Goal: Task Accomplishment & Management: Manage account settings

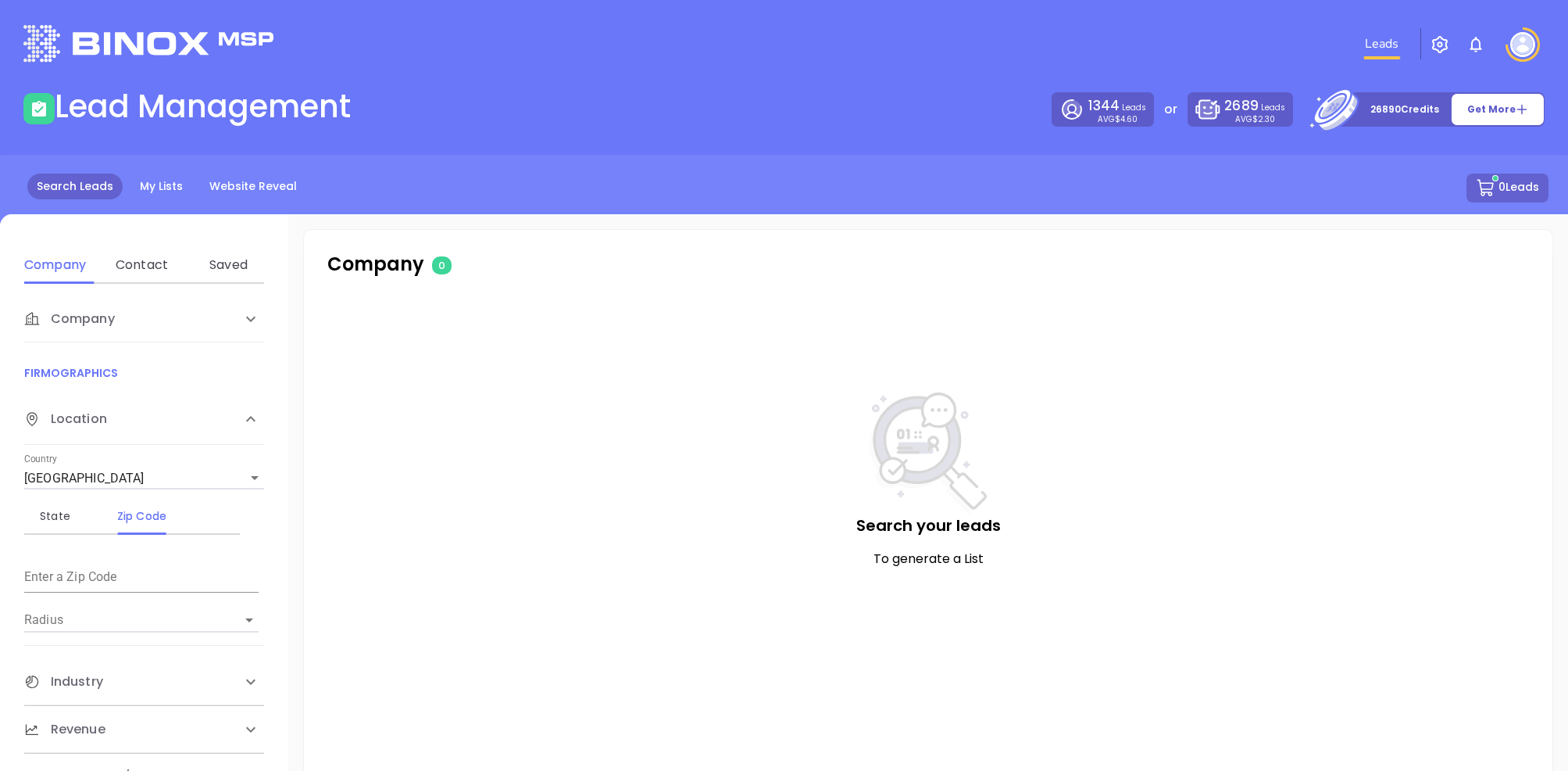
click at [1380, 112] on p "26890 Credits" at bounding box center [1404, 109] width 69 height 16
click at [1231, 118] on div "2689 Leads AVG $2.30" at bounding box center [1240, 109] width 89 height 26
click at [1096, 111] on div "1344 Leads AVG $4.60" at bounding box center [1103, 109] width 87 height 26
click at [1447, 45] on img "button" at bounding box center [1440, 44] width 19 height 19
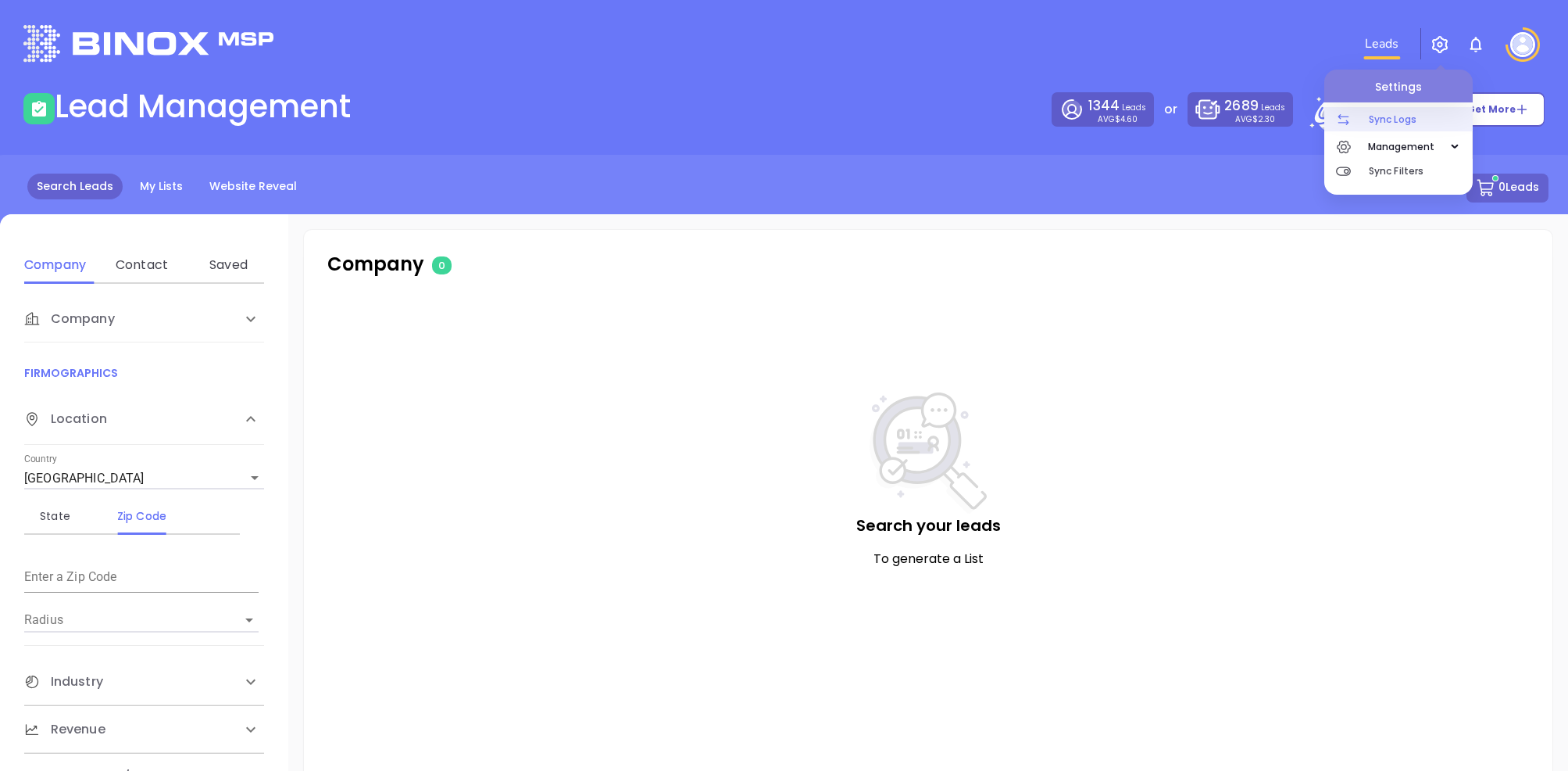
click at [1406, 111] on p "Sync Logs" at bounding box center [1421, 120] width 104 height 24
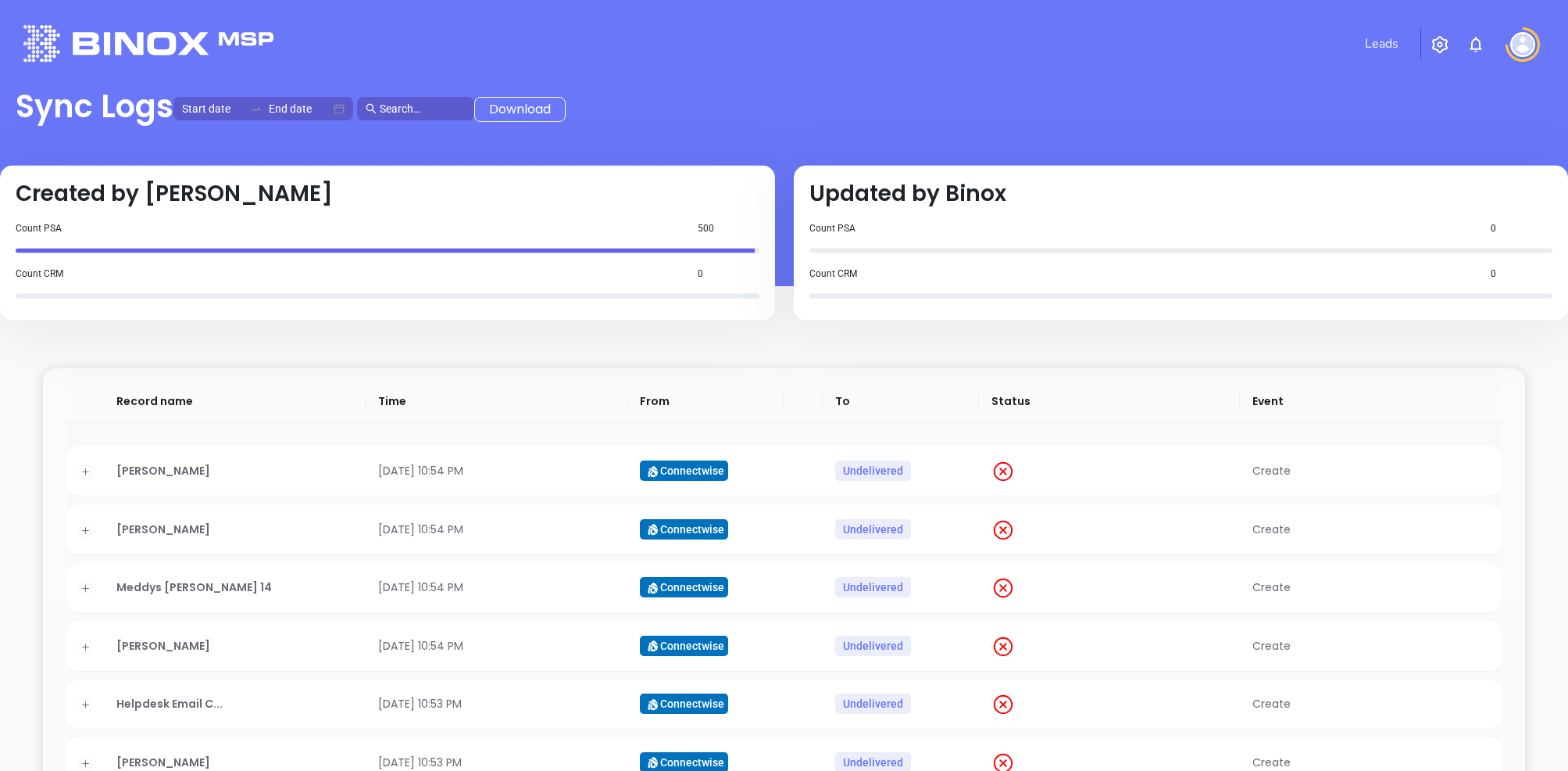
click at [1442, 46] on img "button" at bounding box center [1440, 44] width 19 height 19
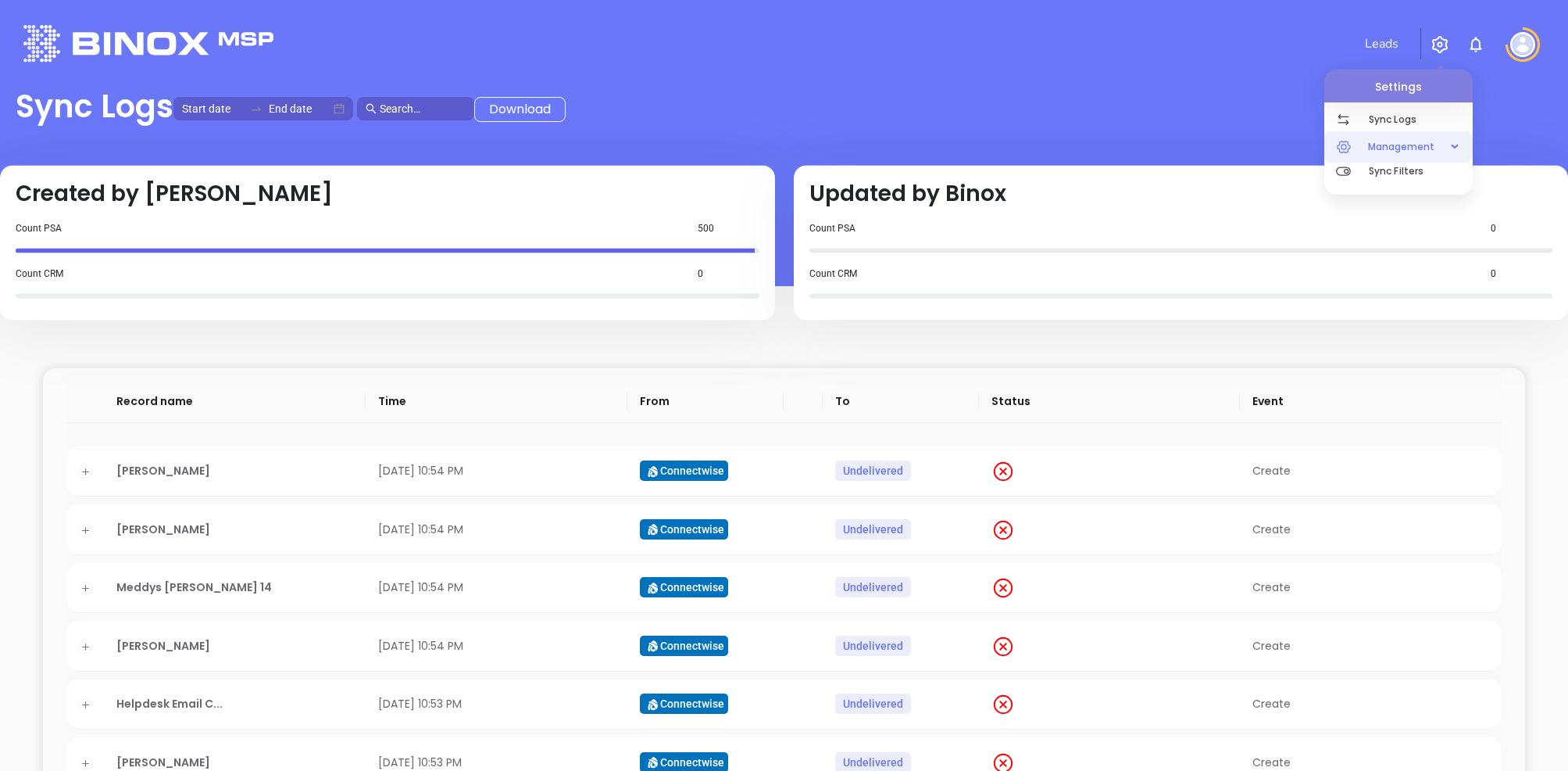
click at [1454, 147] on icon "button" at bounding box center [1452, 147] width 8 height 0
click at [1402, 230] on span "Permissions" at bounding box center [1398, 236] width 118 height 31
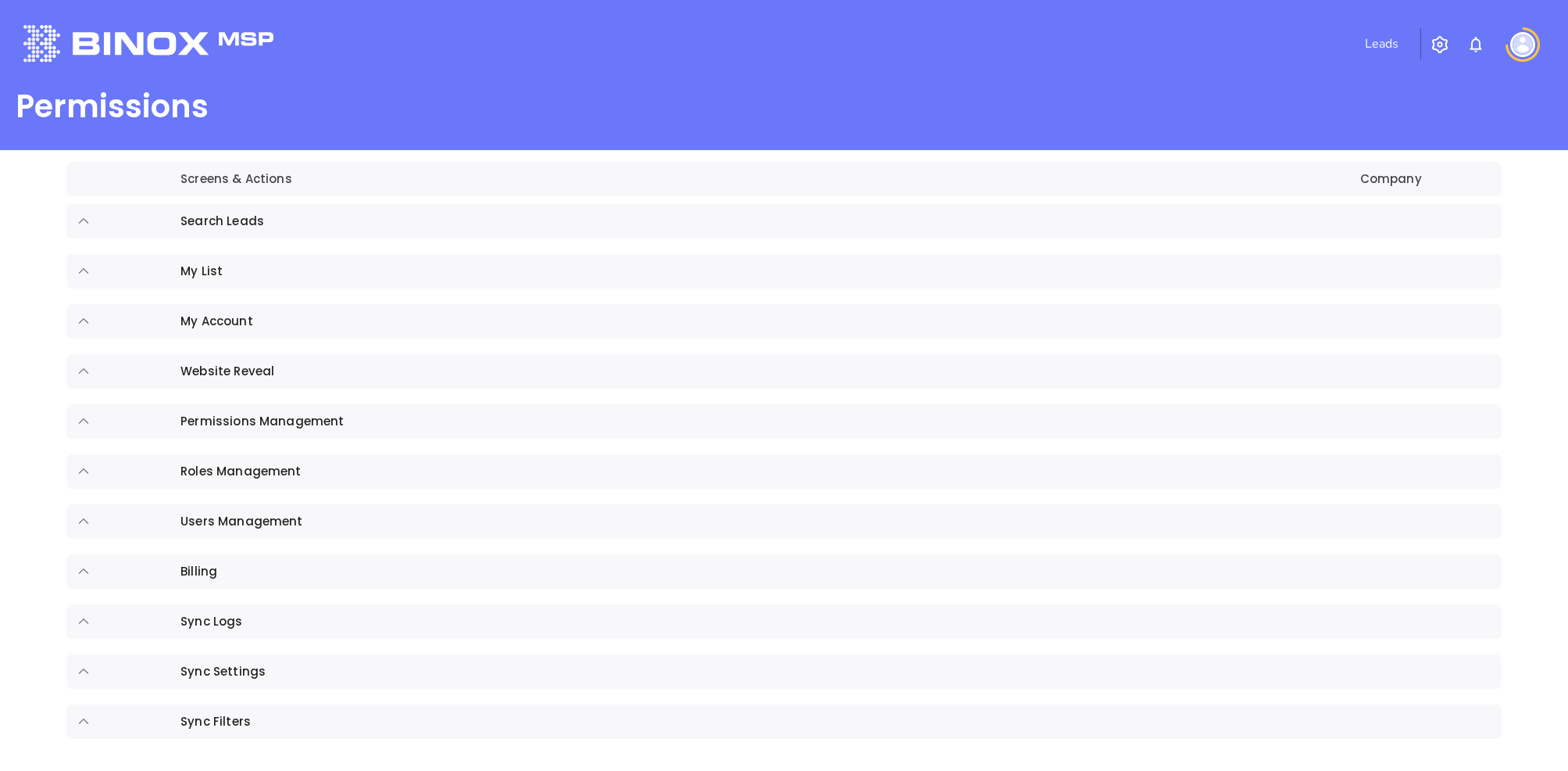
click at [1446, 40] on img "button" at bounding box center [1440, 44] width 19 height 19
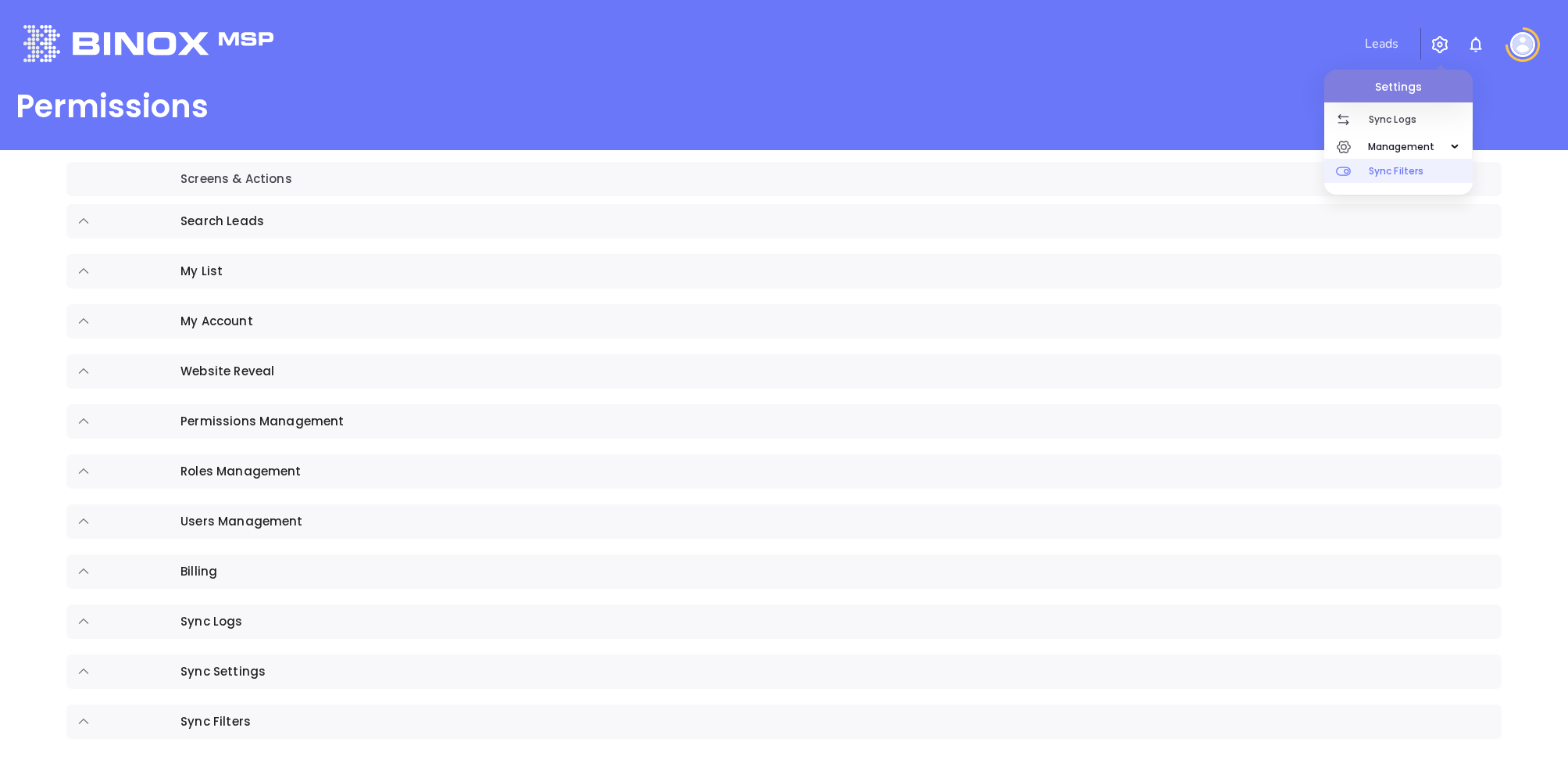
click at [1428, 172] on p "Sync Filters" at bounding box center [1421, 171] width 104 height 24
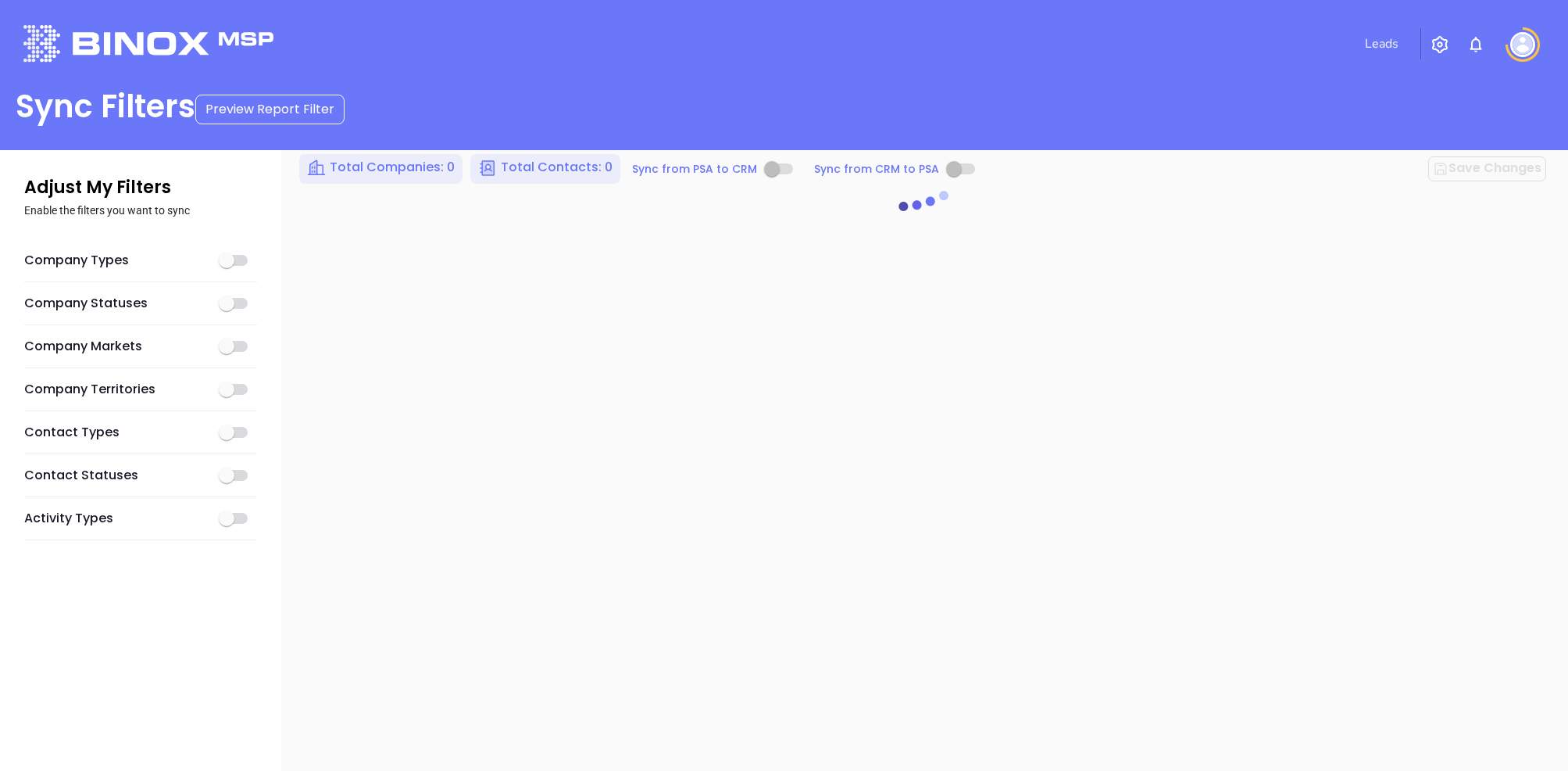
checkbox input "true"
click at [1529, 43] on img at bounding box center [1523, 44] width 25 height 25
click at [1490, 127] on p "My Account" at bounding box center [1496, 120] width 105 height 16
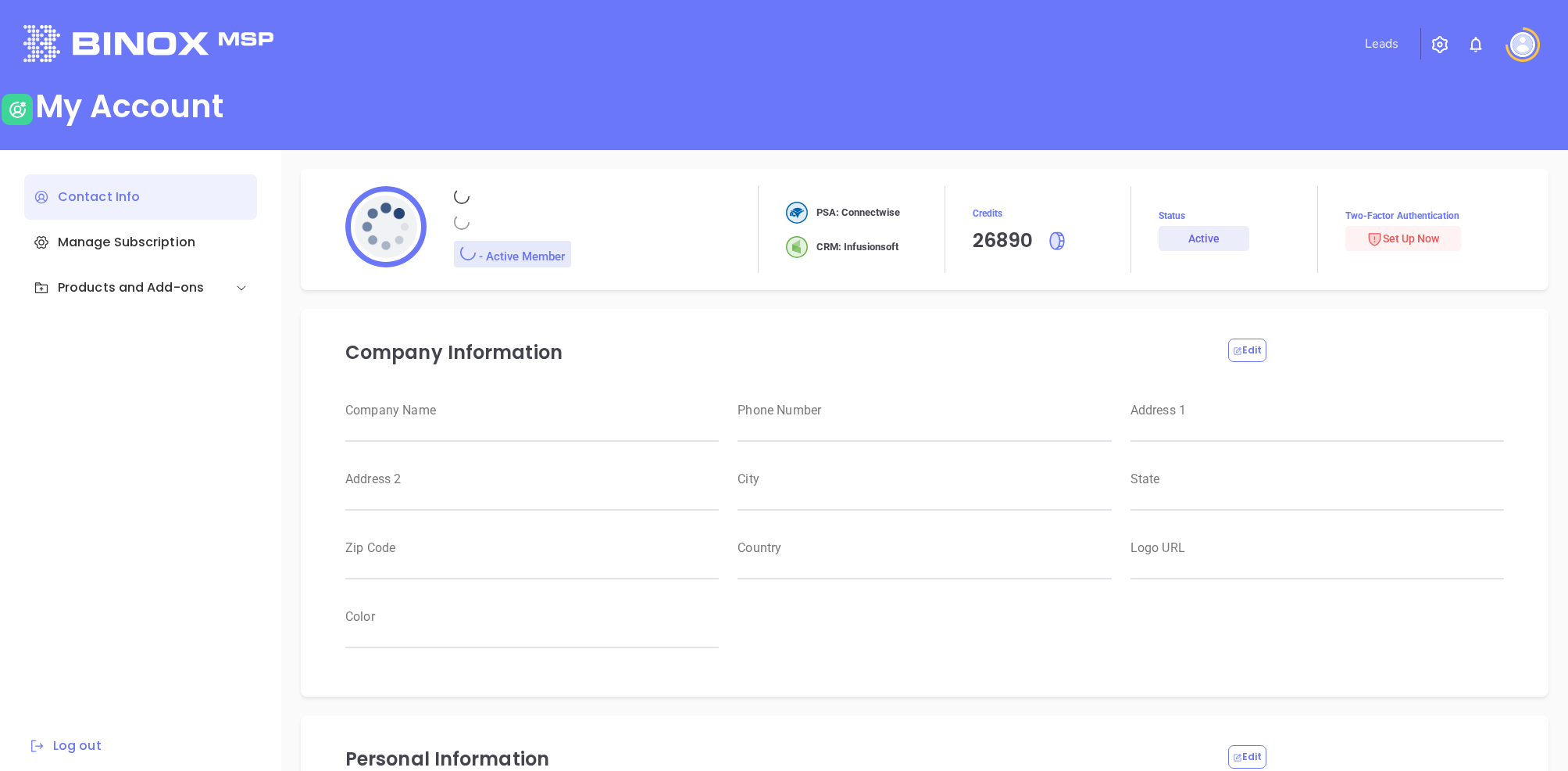
type input "[PERSON_NAME]"
type input "[PERSON_NAME][EMAIL_ADDRESS][DOMAIN_NAME]"
type input "[PHONE_NUMBER]"
type input "RBS IT Solutions"
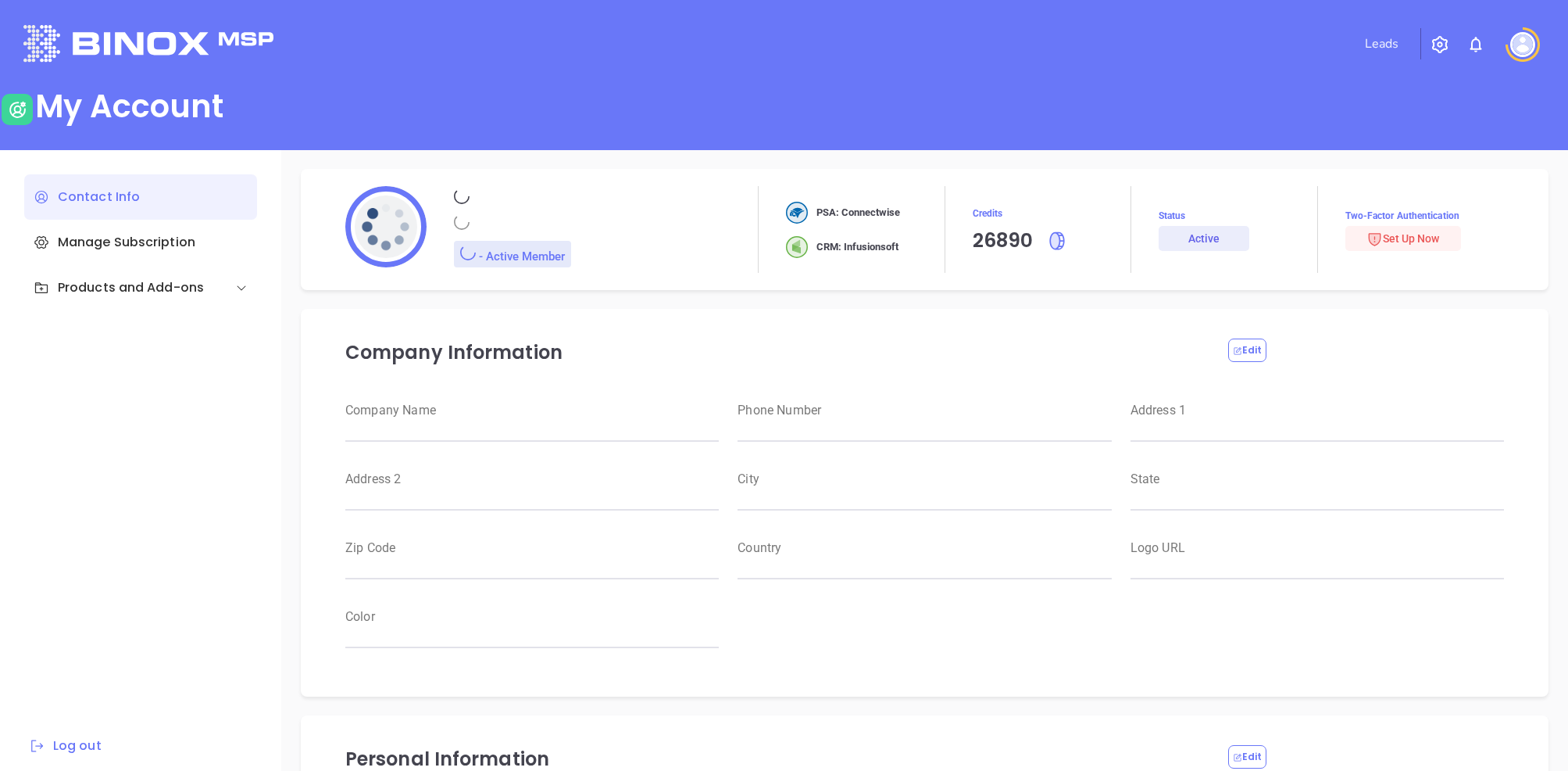
type input "Magnament's"
type input "RBS IT Solutions"
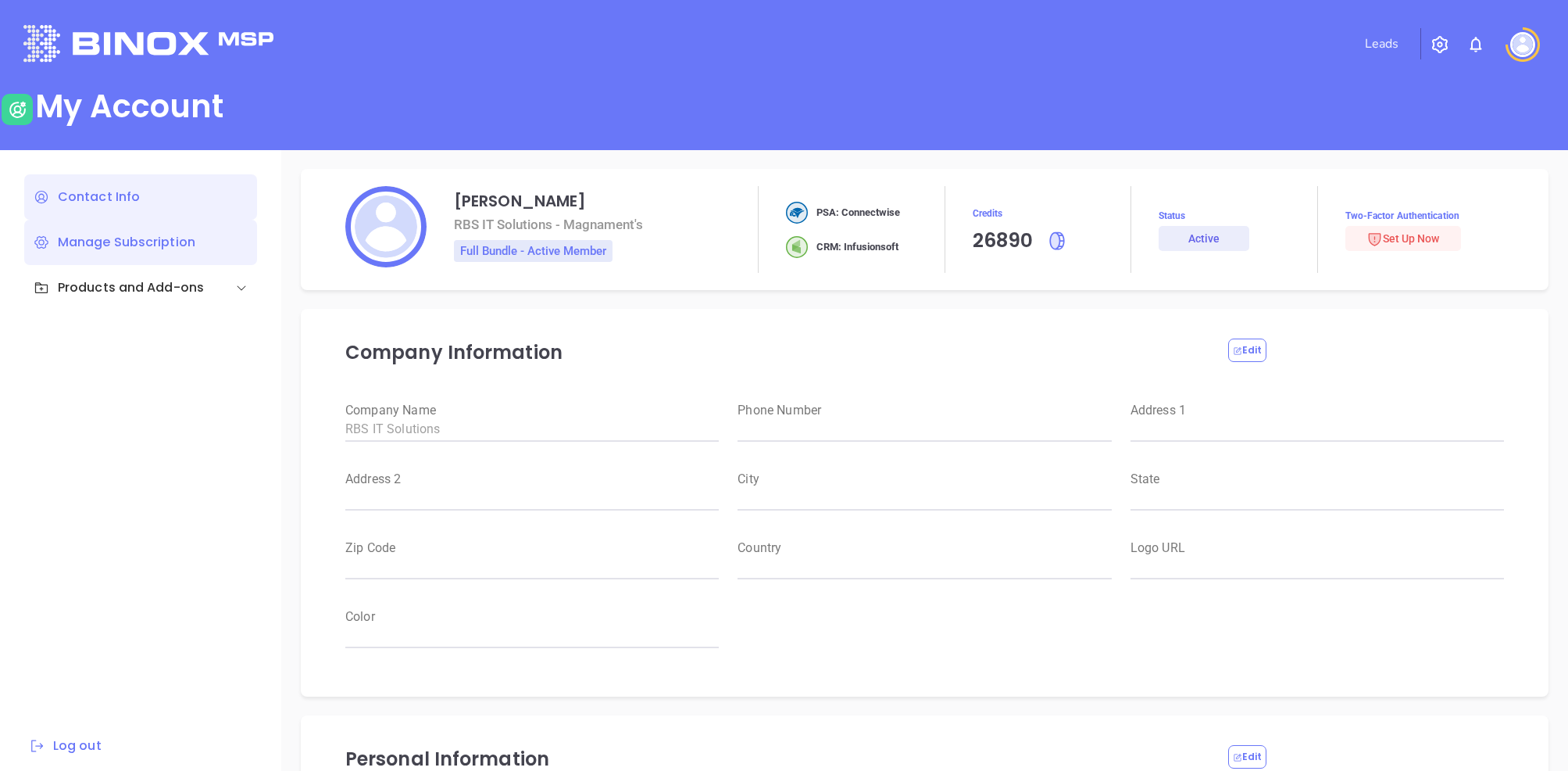
click at [122, 251] on div "Manage Subscription" at bounding box center [140, 242] width 232 height 45
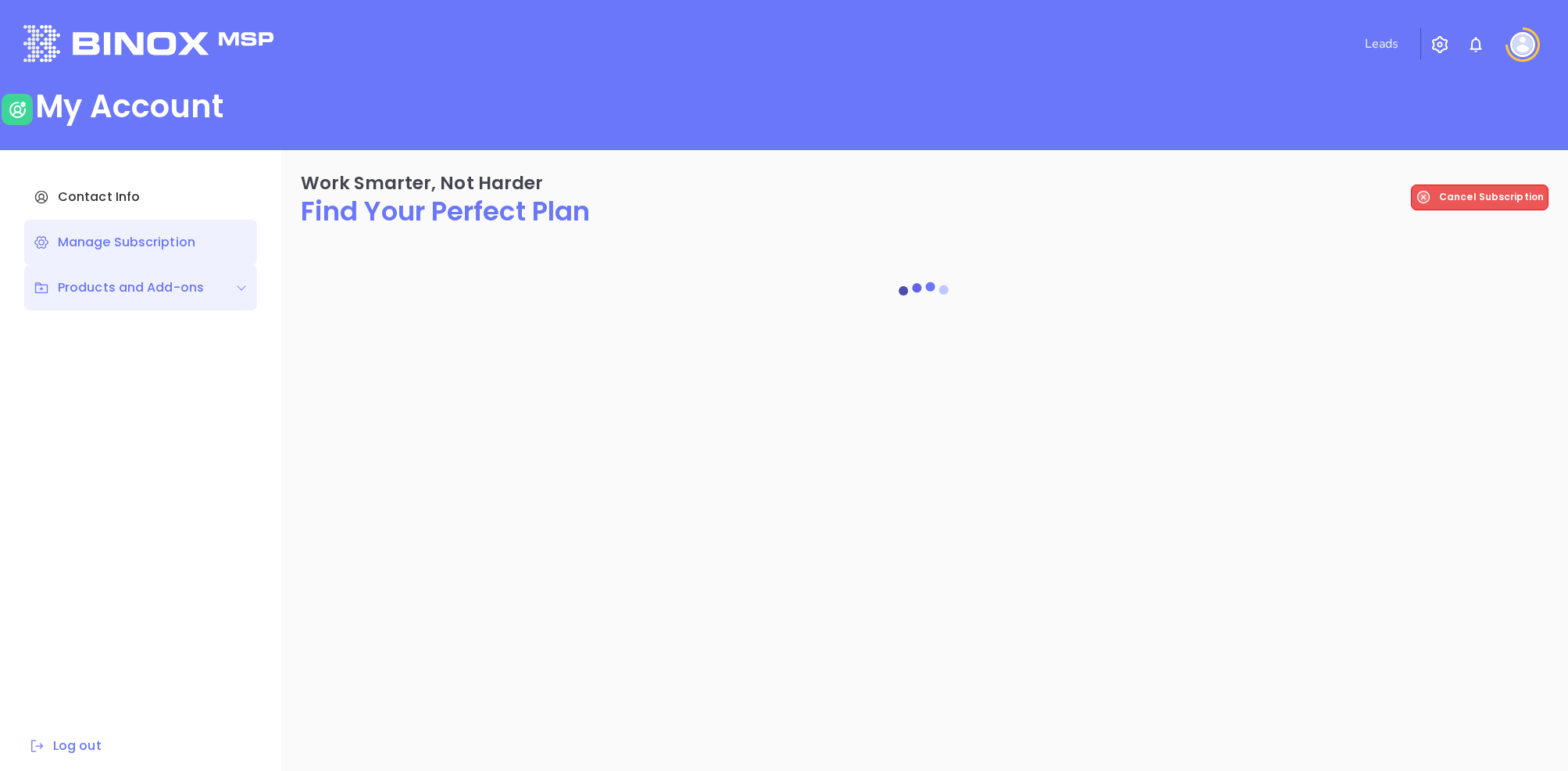
click at [123, 291] on div "Products and Add-ons" at bounding box center [119, 288] width 170 height 19
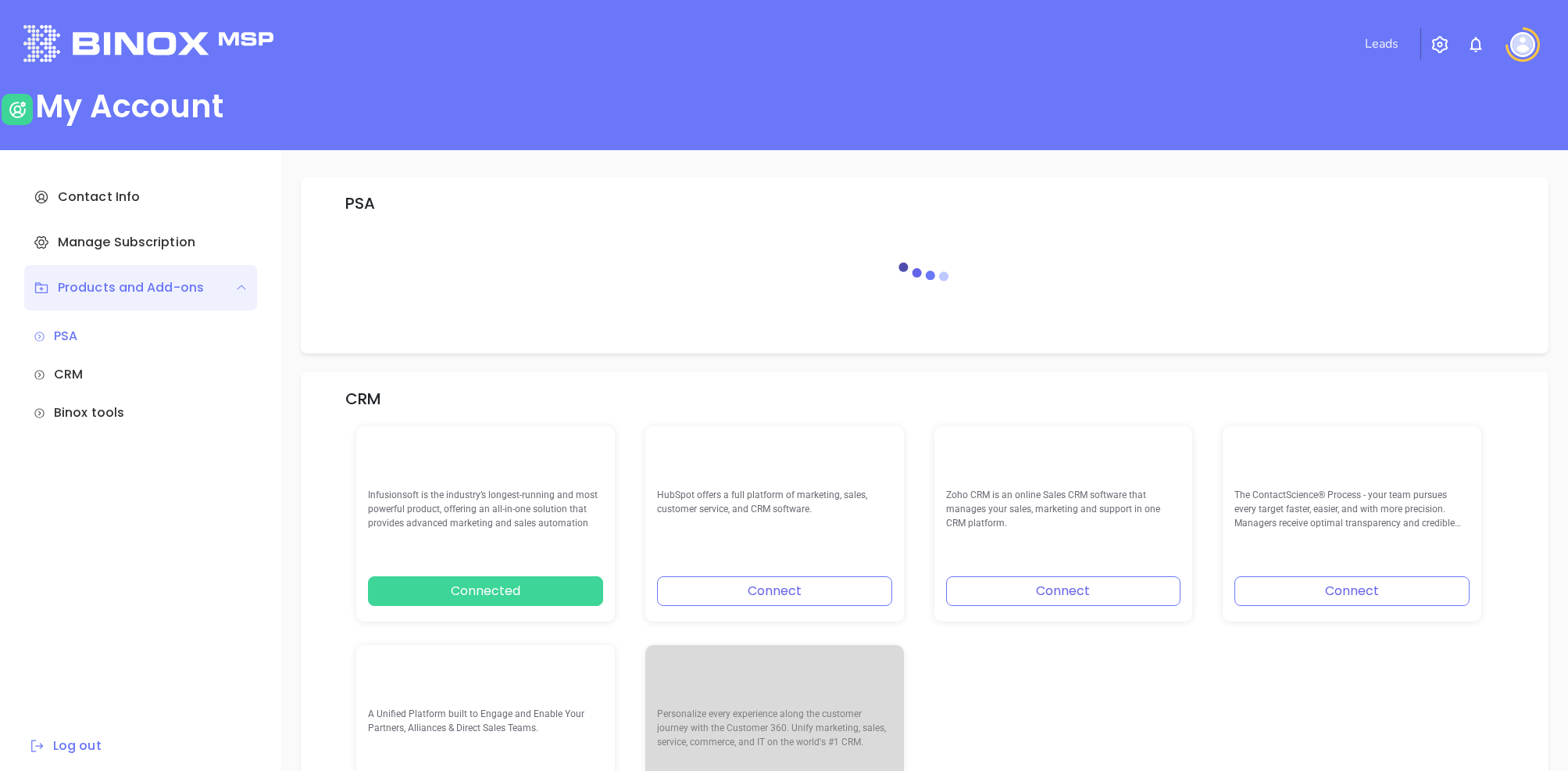
click at [527, 602] on button "Connected" at bounding box center [486, 591] width 235 height 30
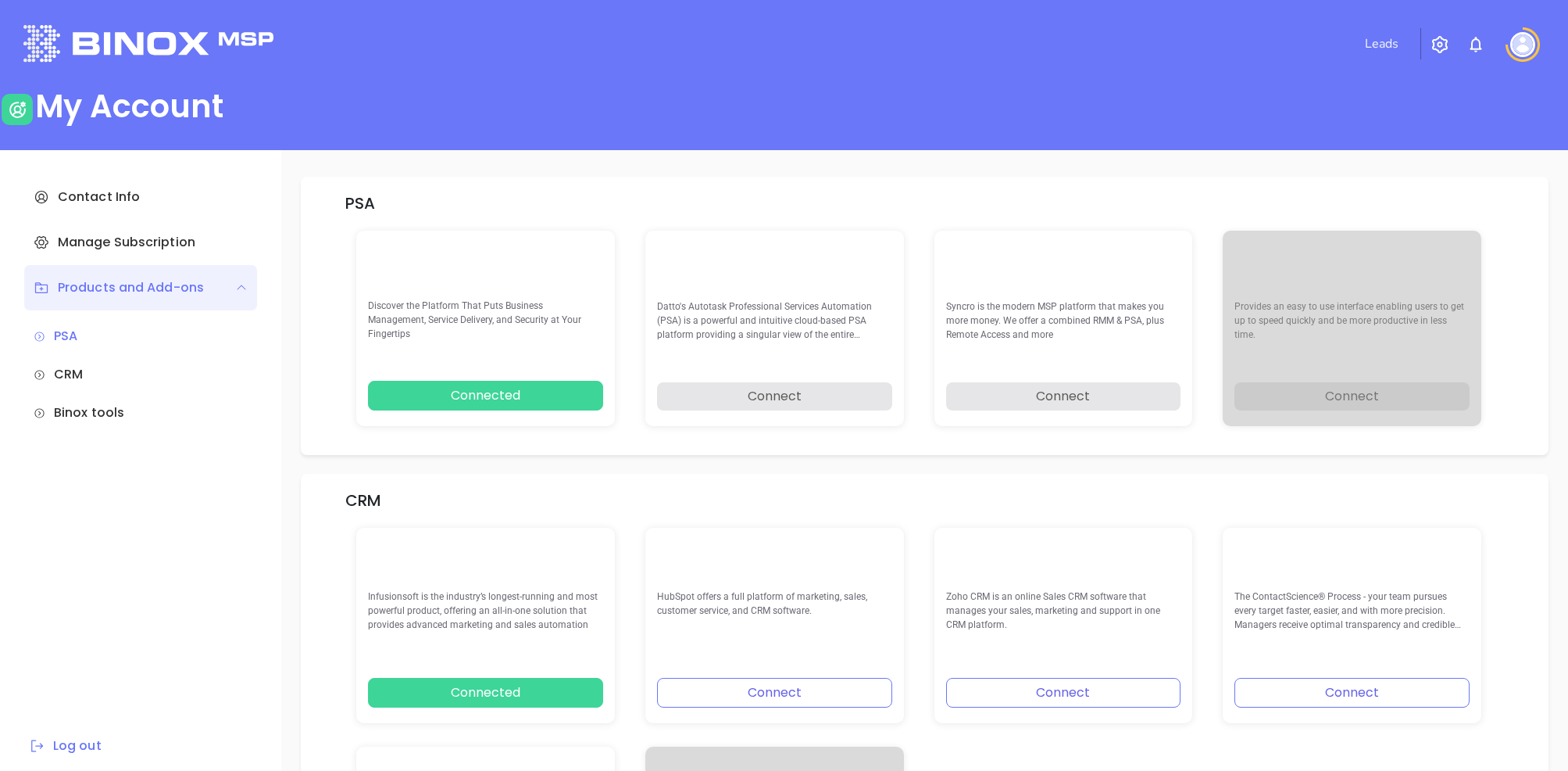
click at [480, 395] on button "Connected" at bounding box center [486, 395] width 235 height 30
click at [437, 259] on div at bounding box center [486, 252] width 235 height 12
click at [387, 247] on img at bounding box center [392, 247] width 50 height 0
click at [122, 347] on div "PSA CRM Binox tools" at bounding box center [140, 370] width 214 height 104
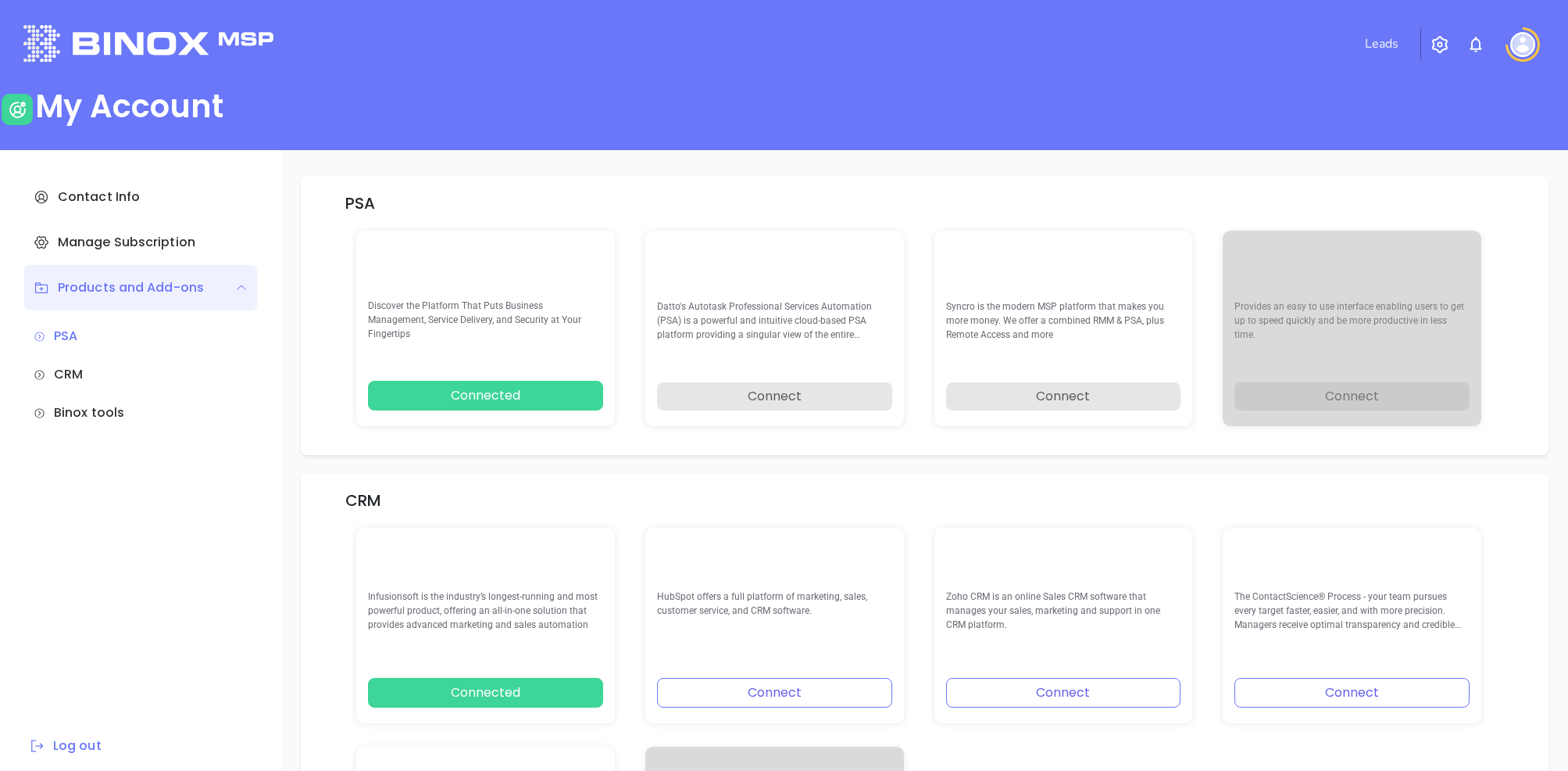
click at [99, 360] on div "PSA CRM Binox tools" at bounding box center [140, 370] width 214 height 104
click at [80, 376] on div "CRM" at bounding box center [140, 375] width 214 height 19
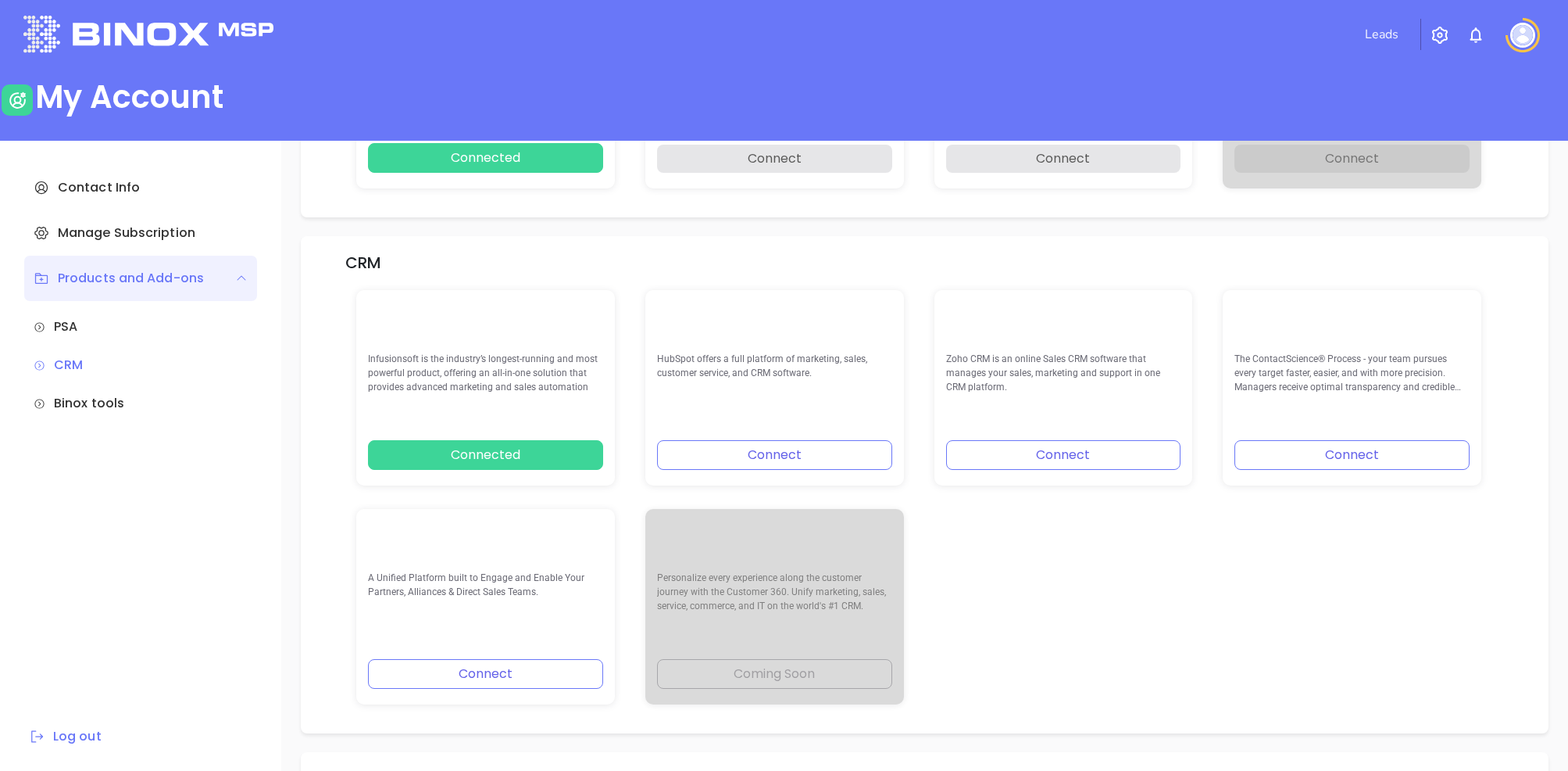
click at [83, 421] on div "PSA CRM Binox tools" at bounding box center [140, 374] width 232 height 145
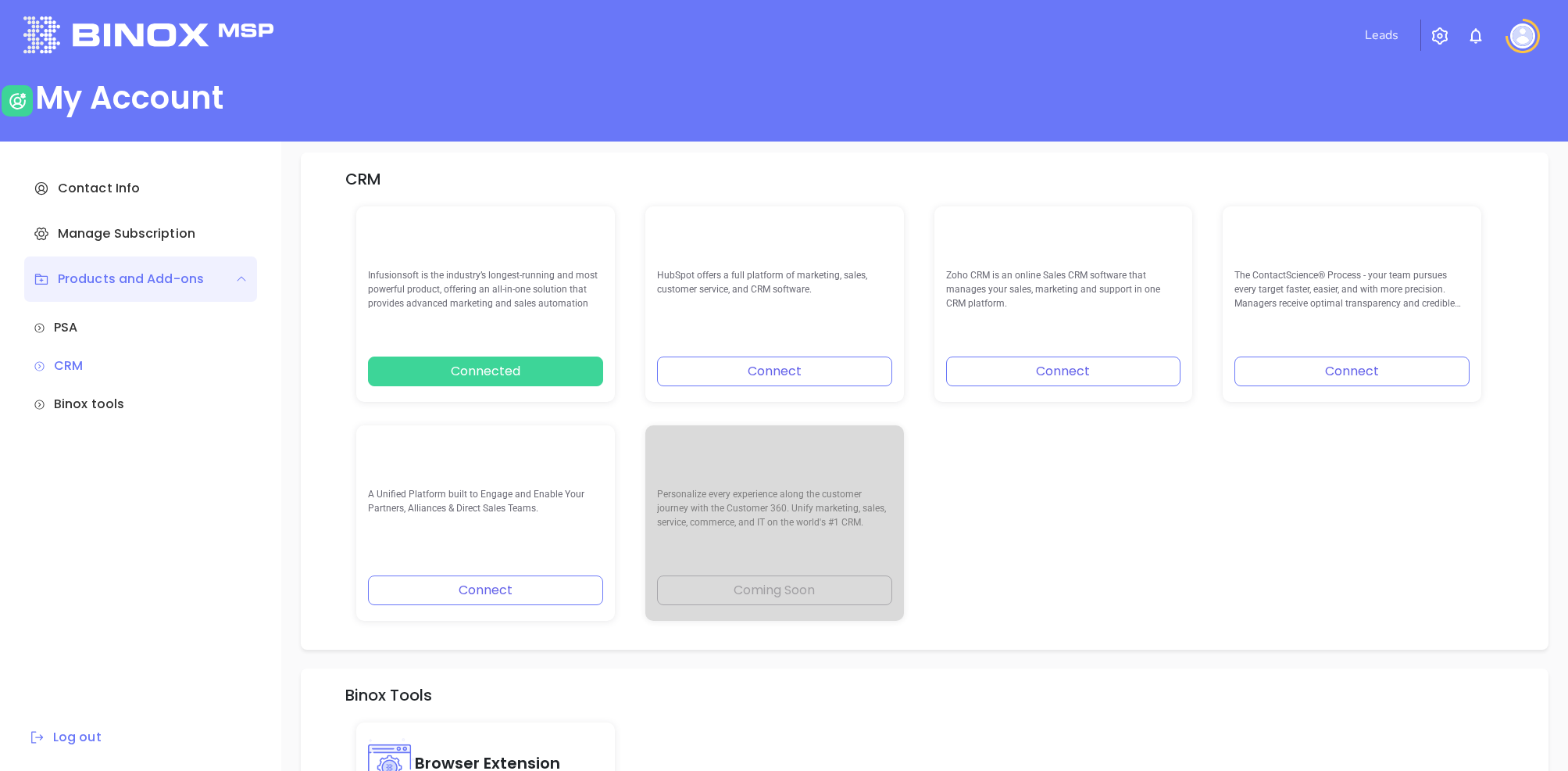
scroll to position [324, 0]
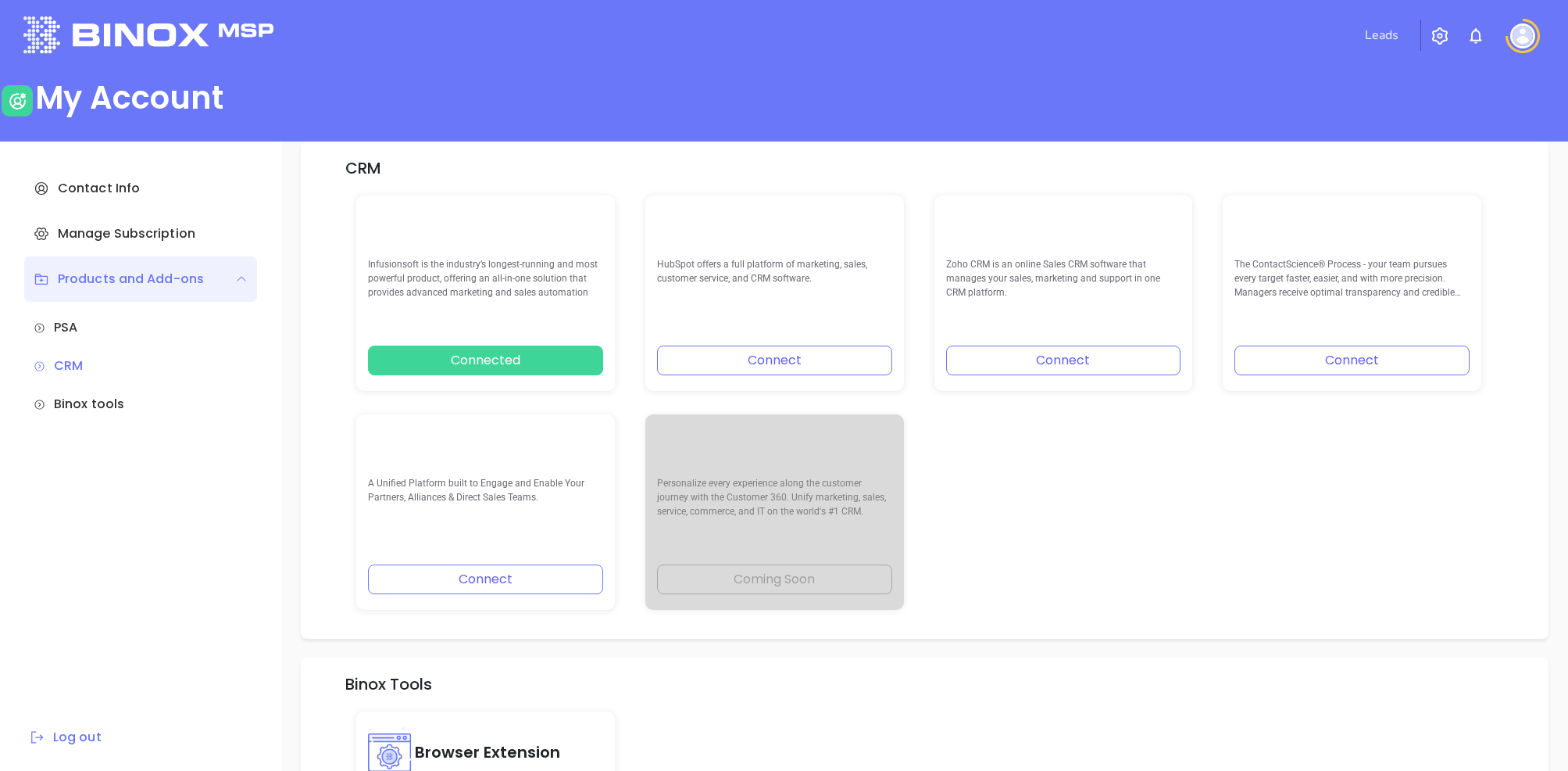
click at [86, 412] on div "Binox tools" at bounding box center [140, 404] width 214 height 19
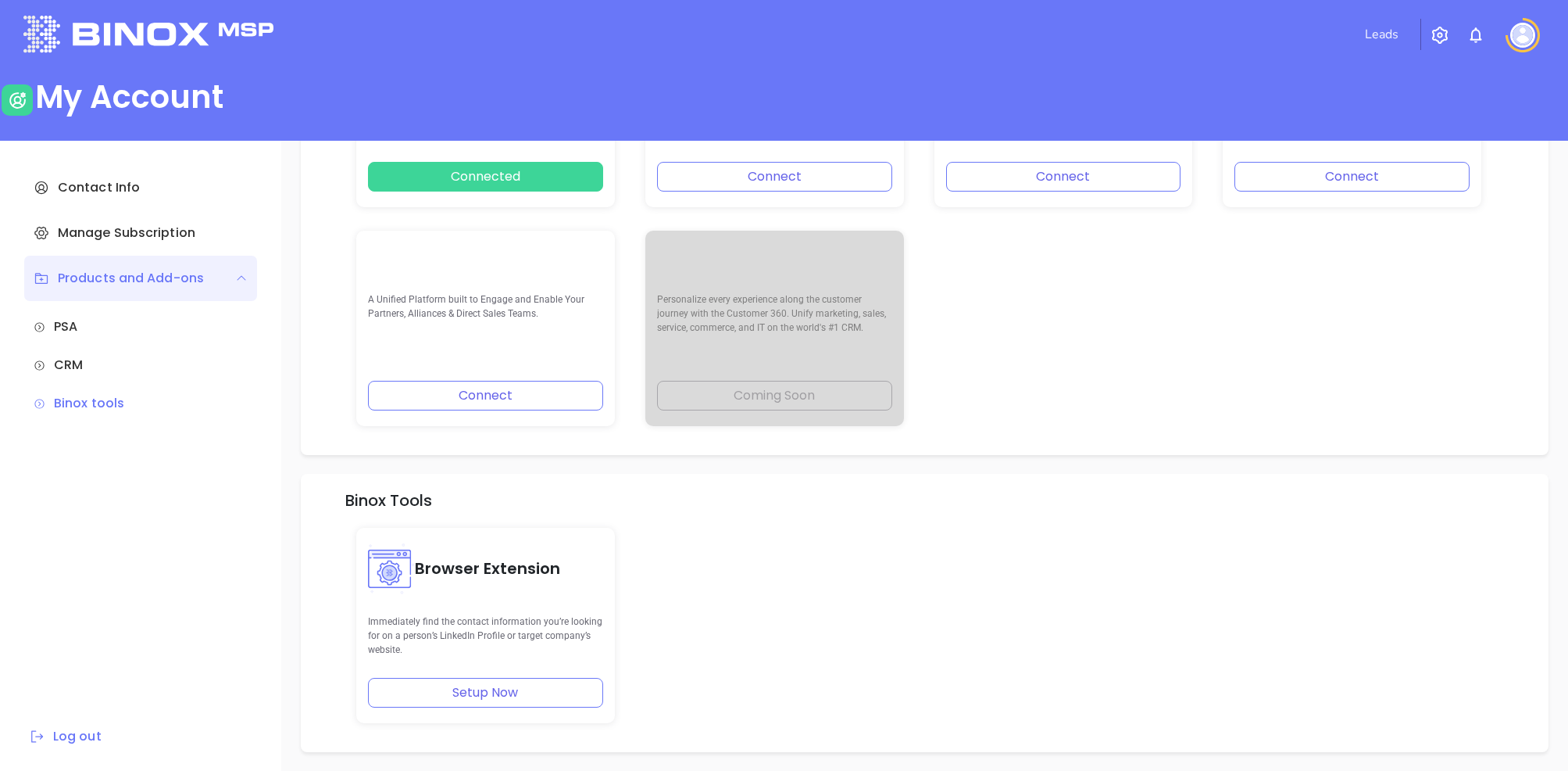
click at [88, 364] on div "CRM" at bounding box center [140, 365] width 214 height 19
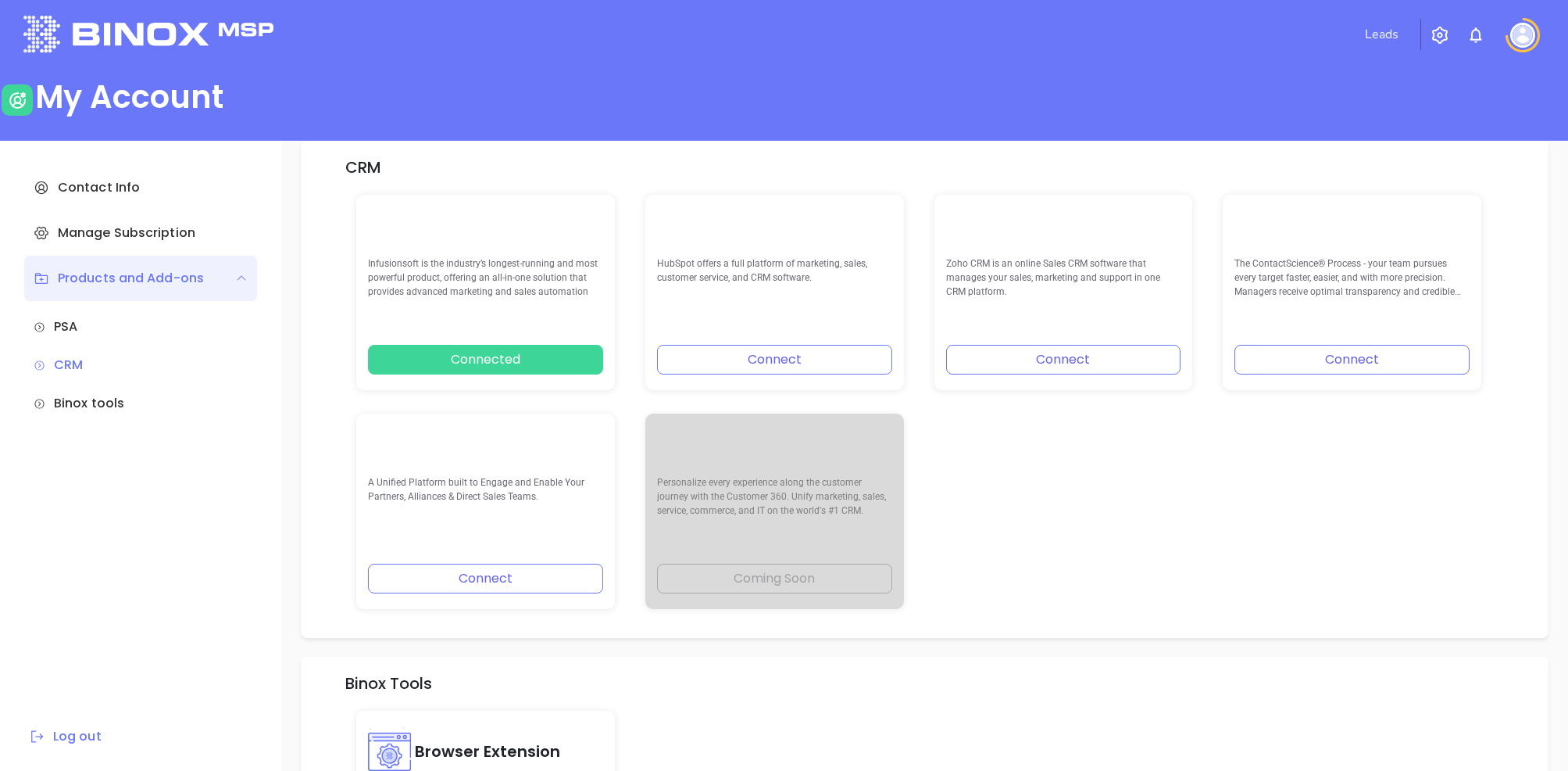
click at [381, 361] on button "Connected" at bounding box center [486, 360] width 235 height 30
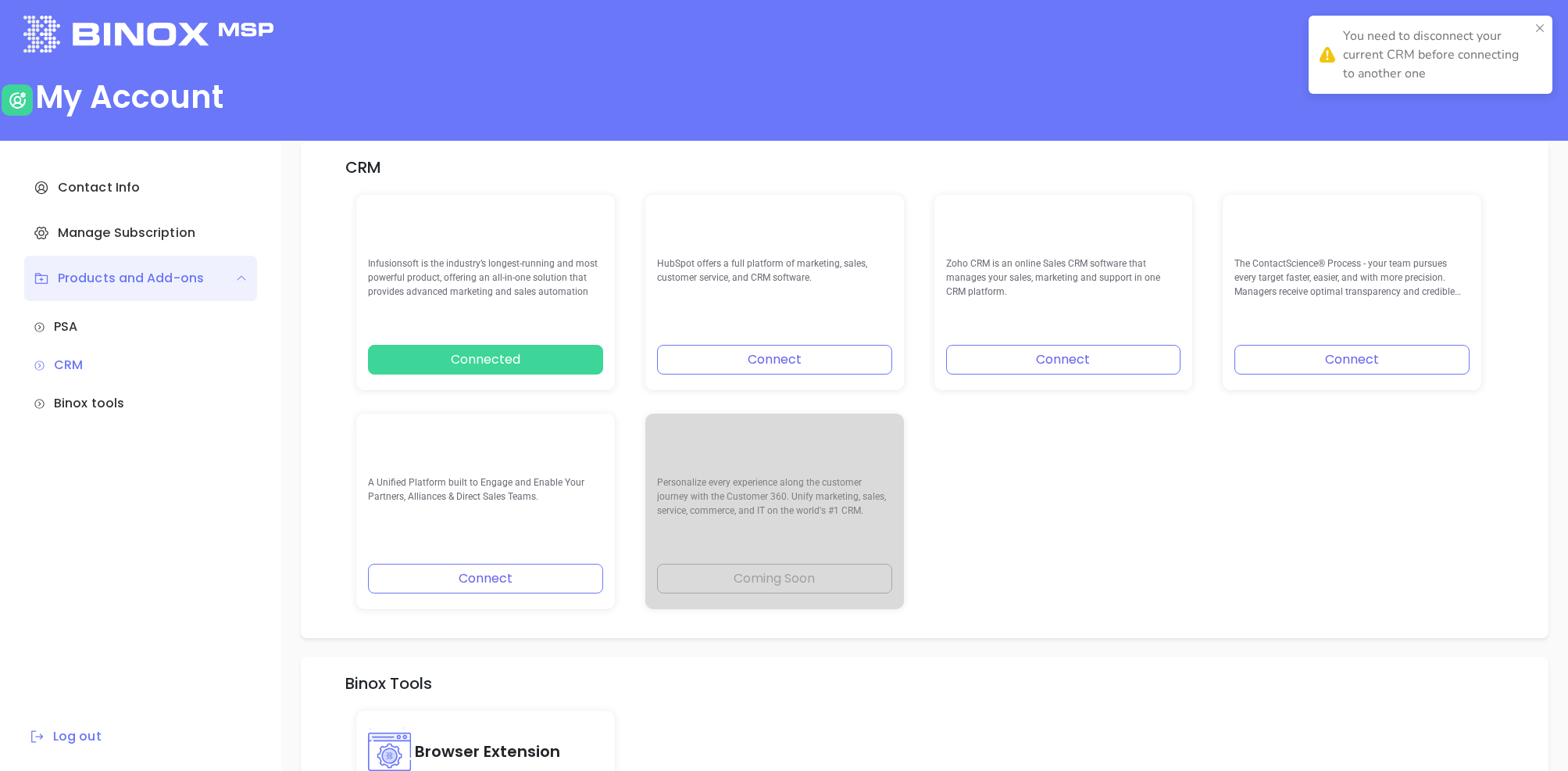
scroll to position [323, 0]
click at [387, 360] on button "Connected" at bounding box center [486, 361] width 235 height 30
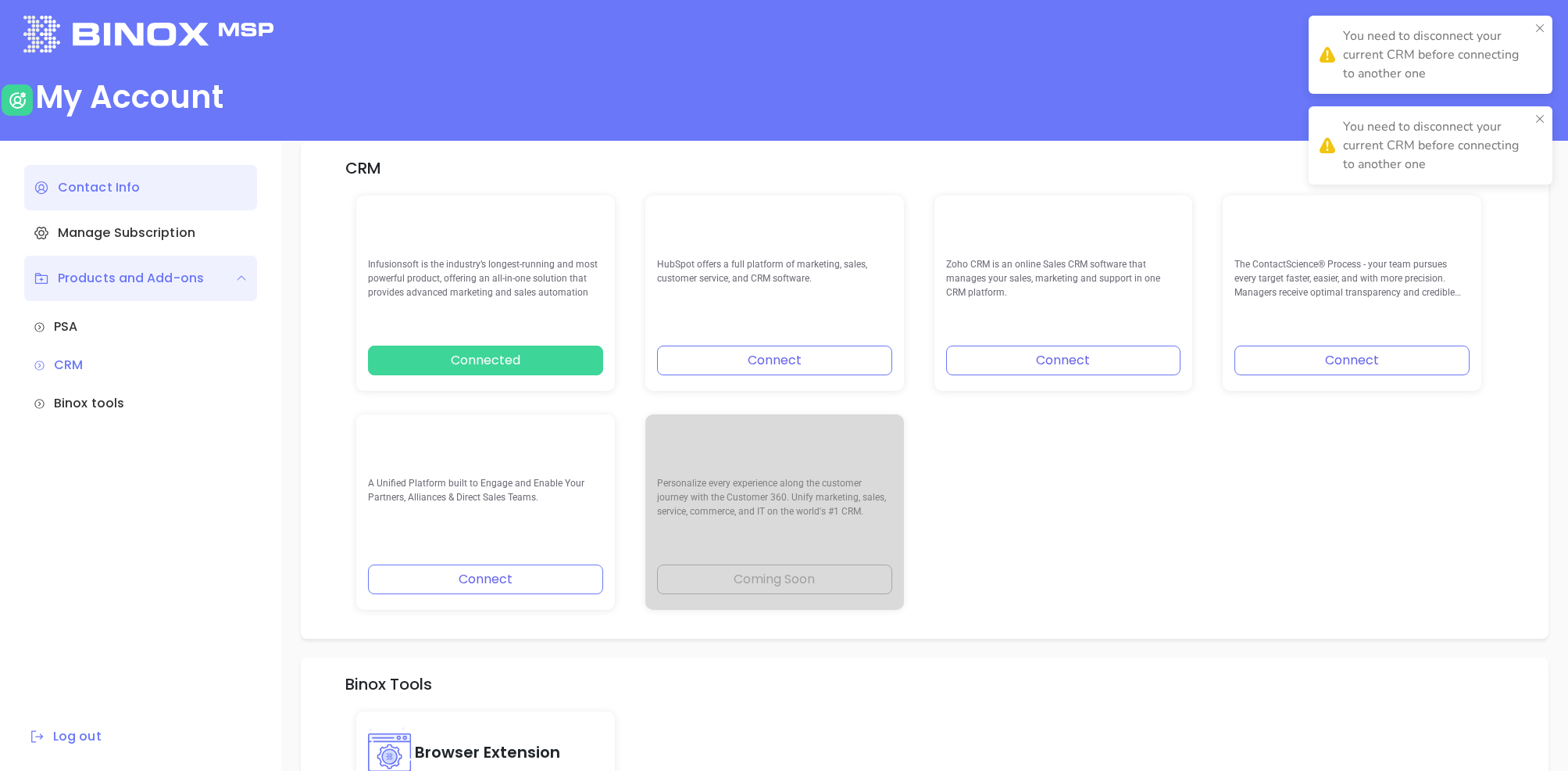
click at [129, 181] on div "Contact Info" at bounding box center [140, 187] width 232 height 45
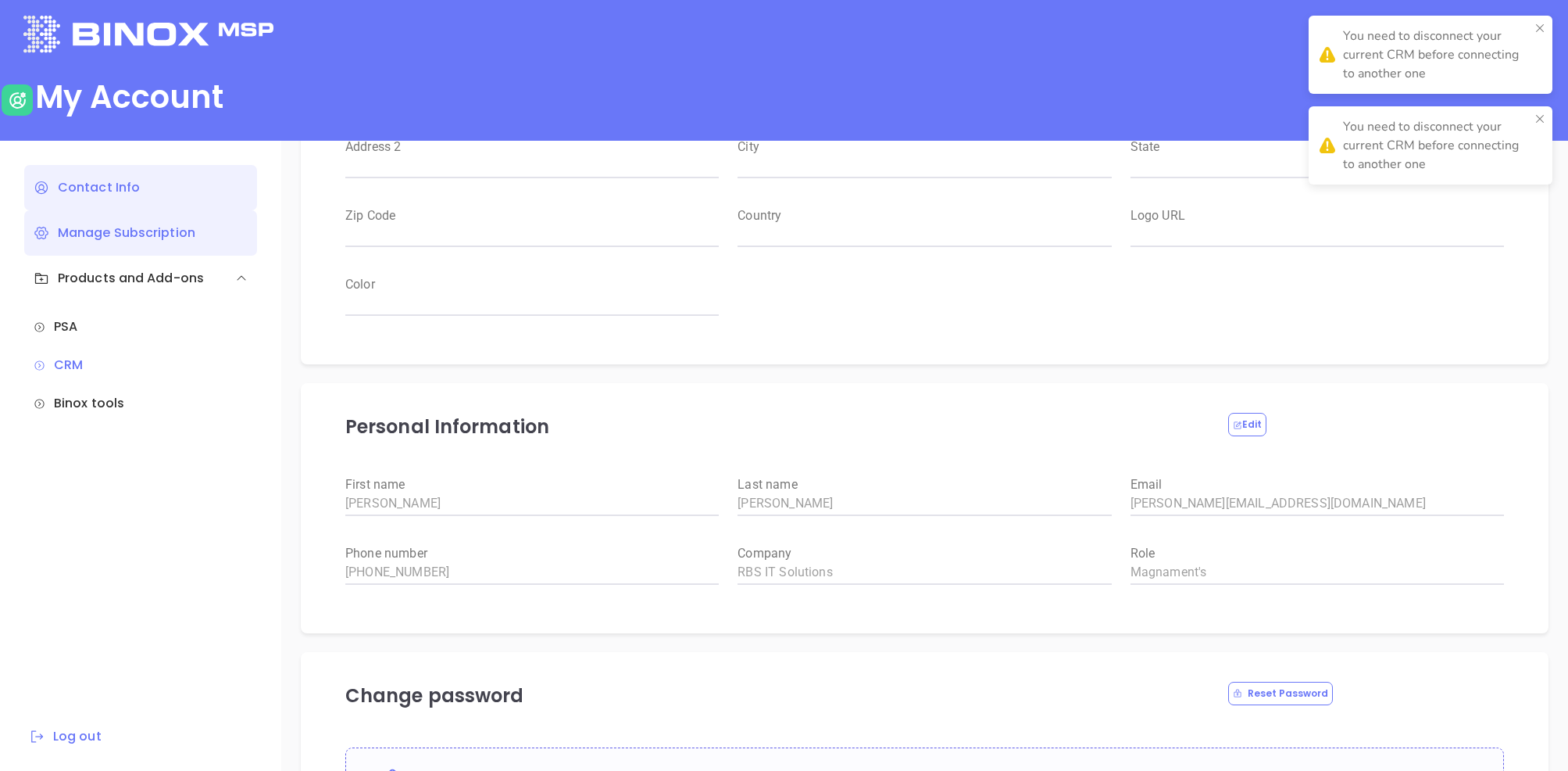
type input "RBS IT Solutions"
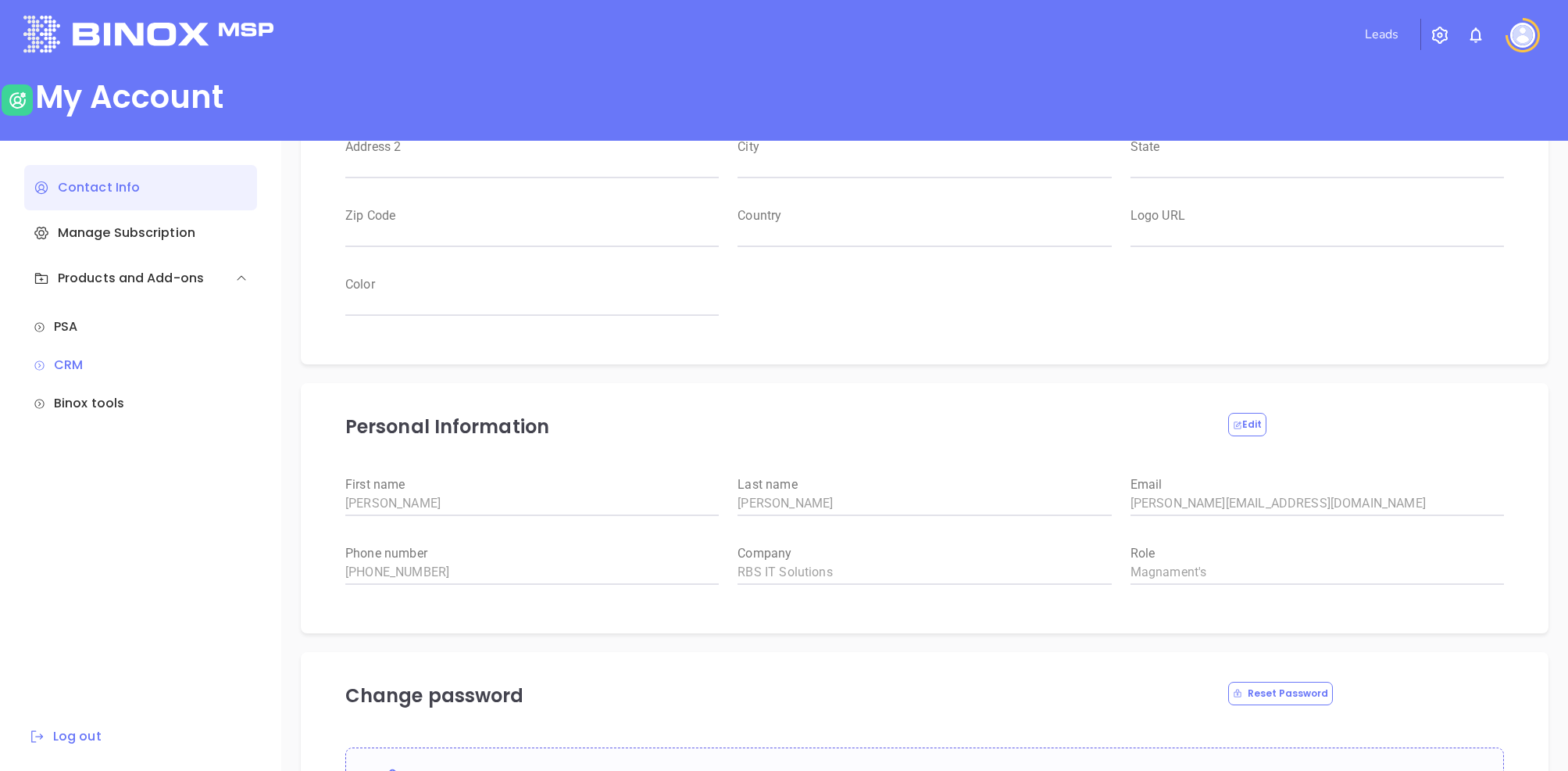
scroll to position [442, 0]
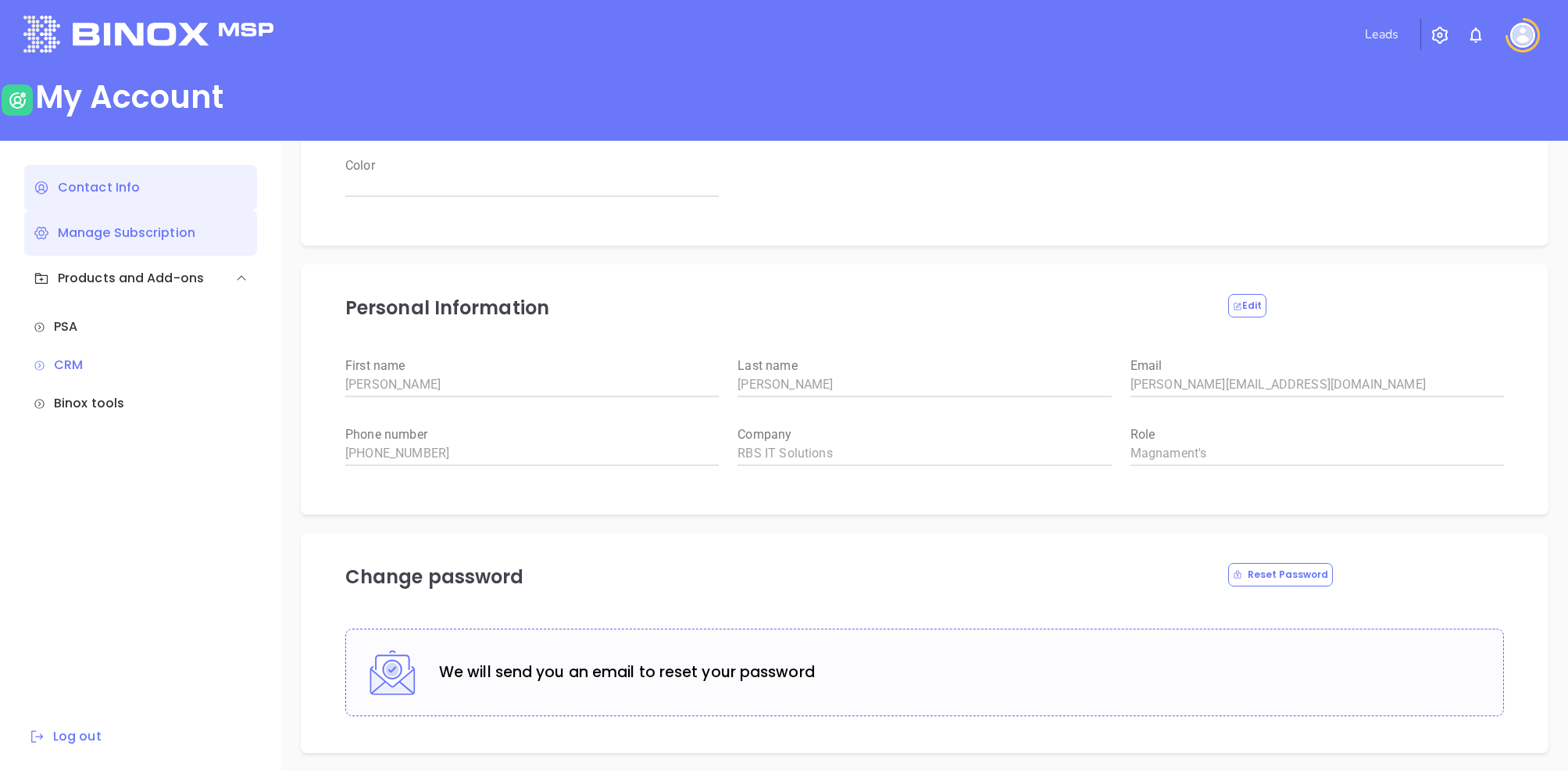
click at [104, 235] on div "Manage Subscription" at bounding box center [140, 233] width 232 height 45
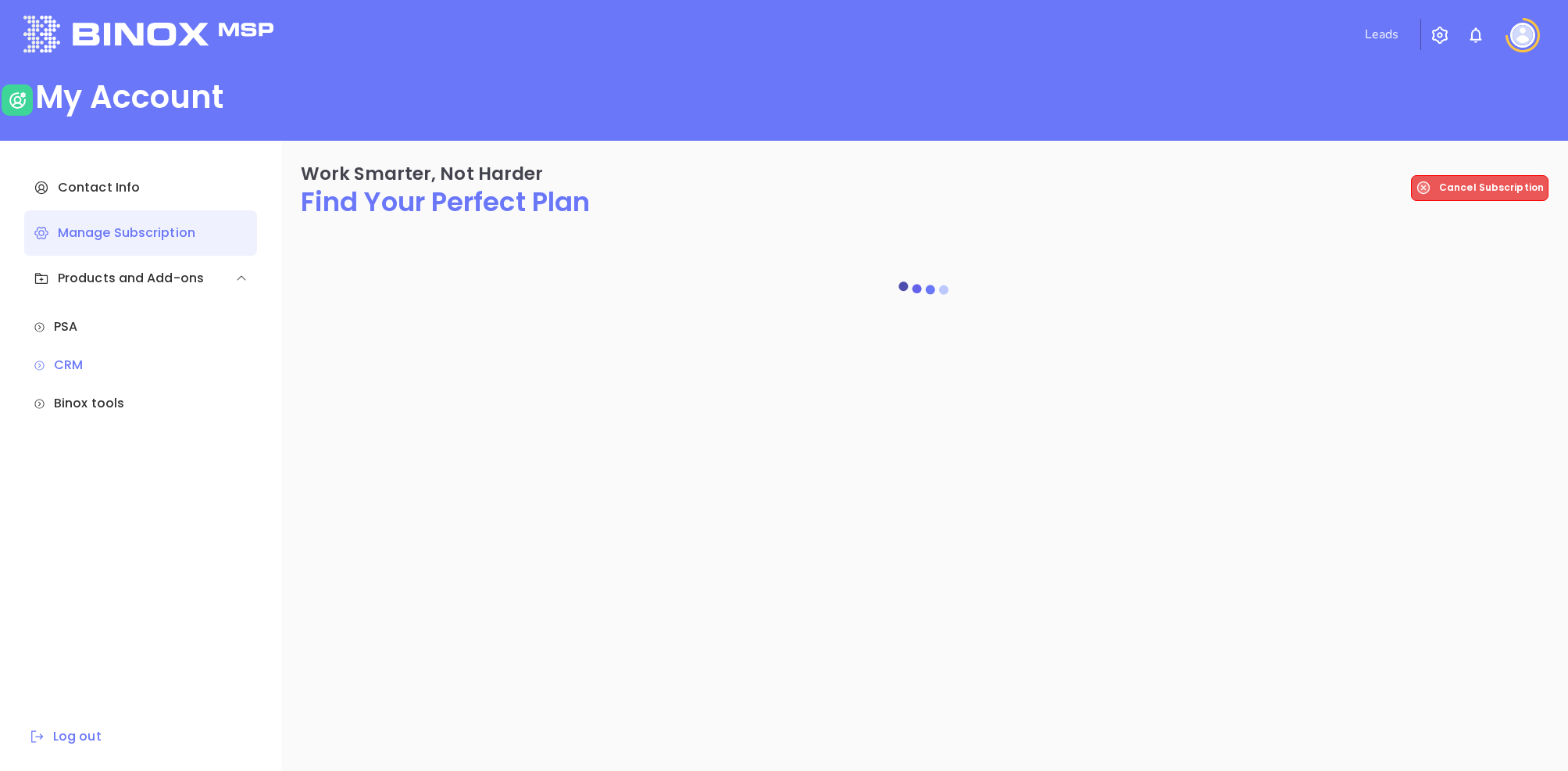
scroll to position [0, 0]
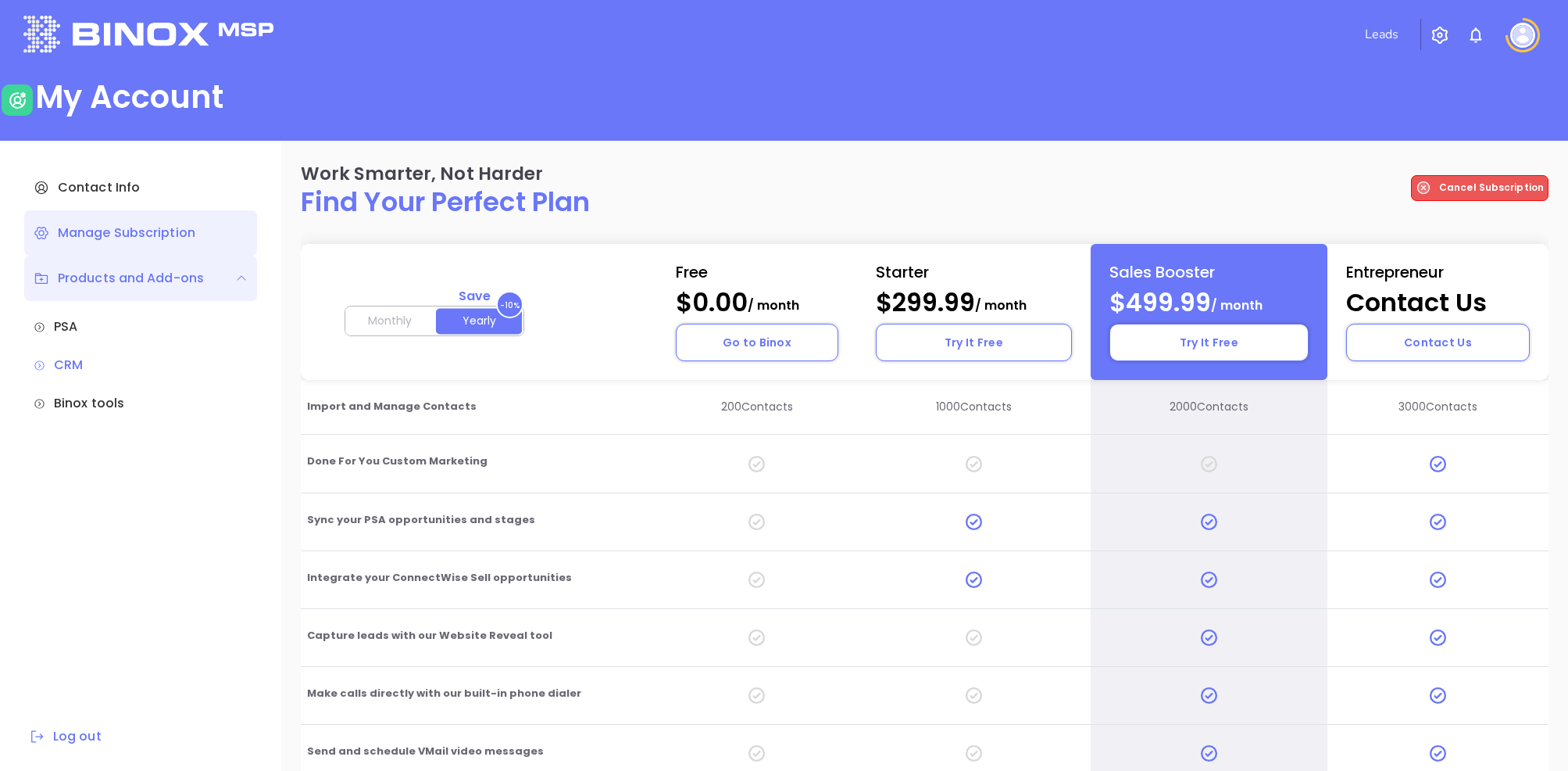
click at [182, 270] on div "Products and Add-ons" at bounding box center [119, 279] width 170 height 19
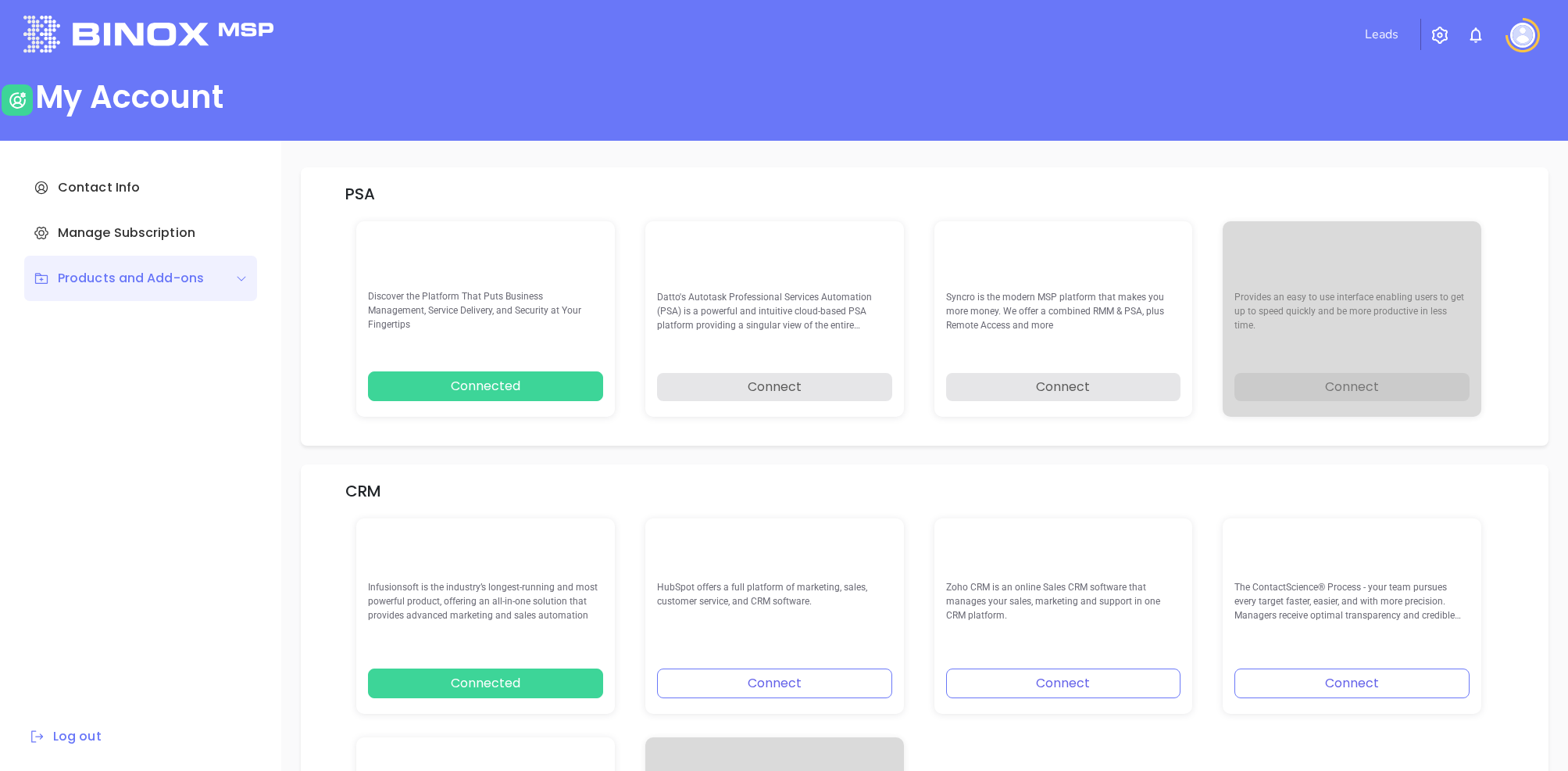
click at [1449, 35] on button "button" at bounding box center [1440, 35] width 38 height 29
click at [1521, 40] on img at bounding box center [1523, 35] width 25 height 25
click at [1500, 109] on p "My Account" at bounding box center [1496, 111] width 105 height 16
click at [1476, 104] on p "My Account" at bounding box center [1496, 111] width 105 height 16
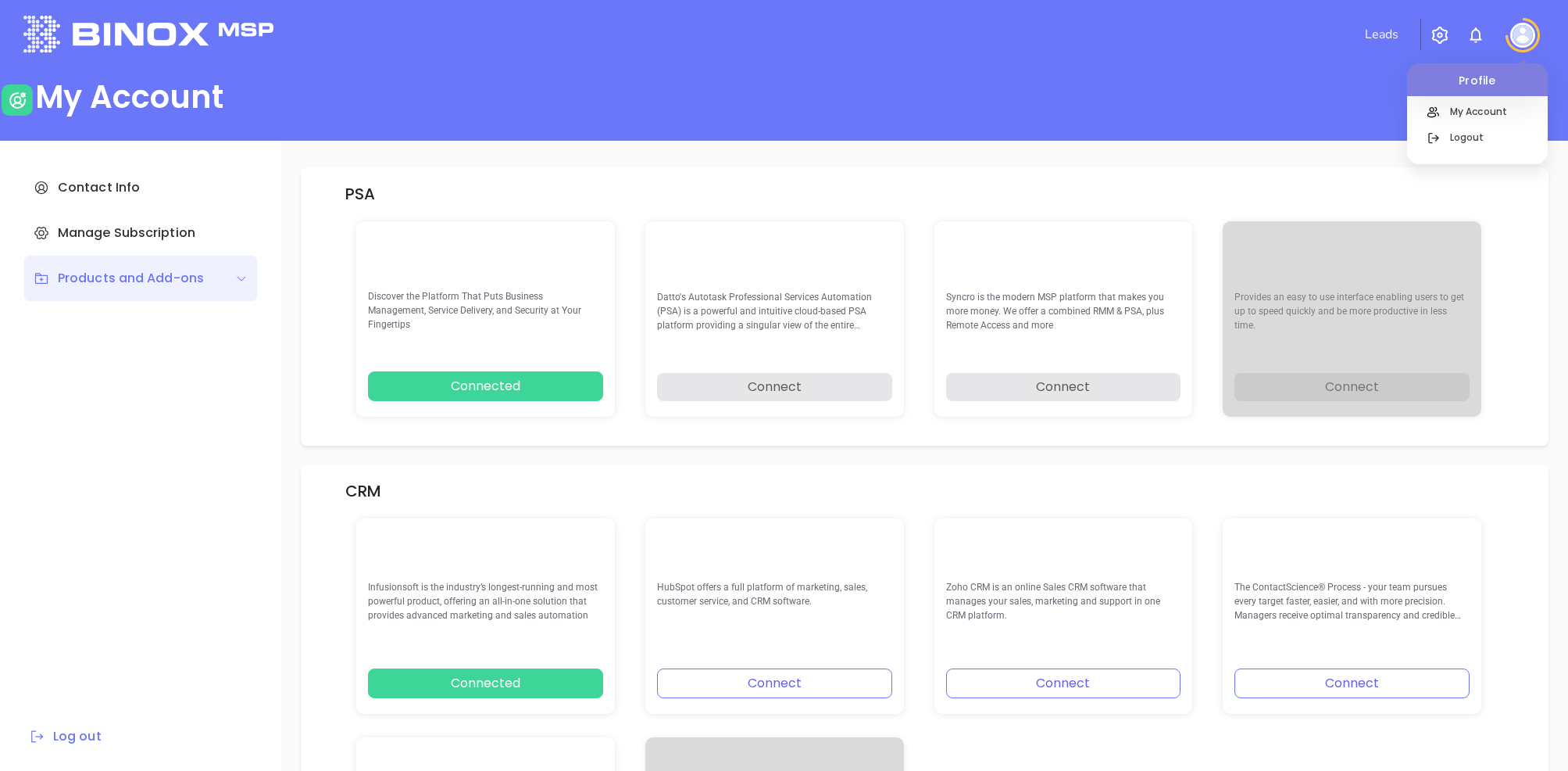
click at [472, 332] on p "Discover the Platform That Puts Business Management, Service Delivery, and Secu…" at bounding box center [486, 311] width 235 height 43
click at [460, 380] on button "Connected" at bounding box center [486, 386] width 235 height 30
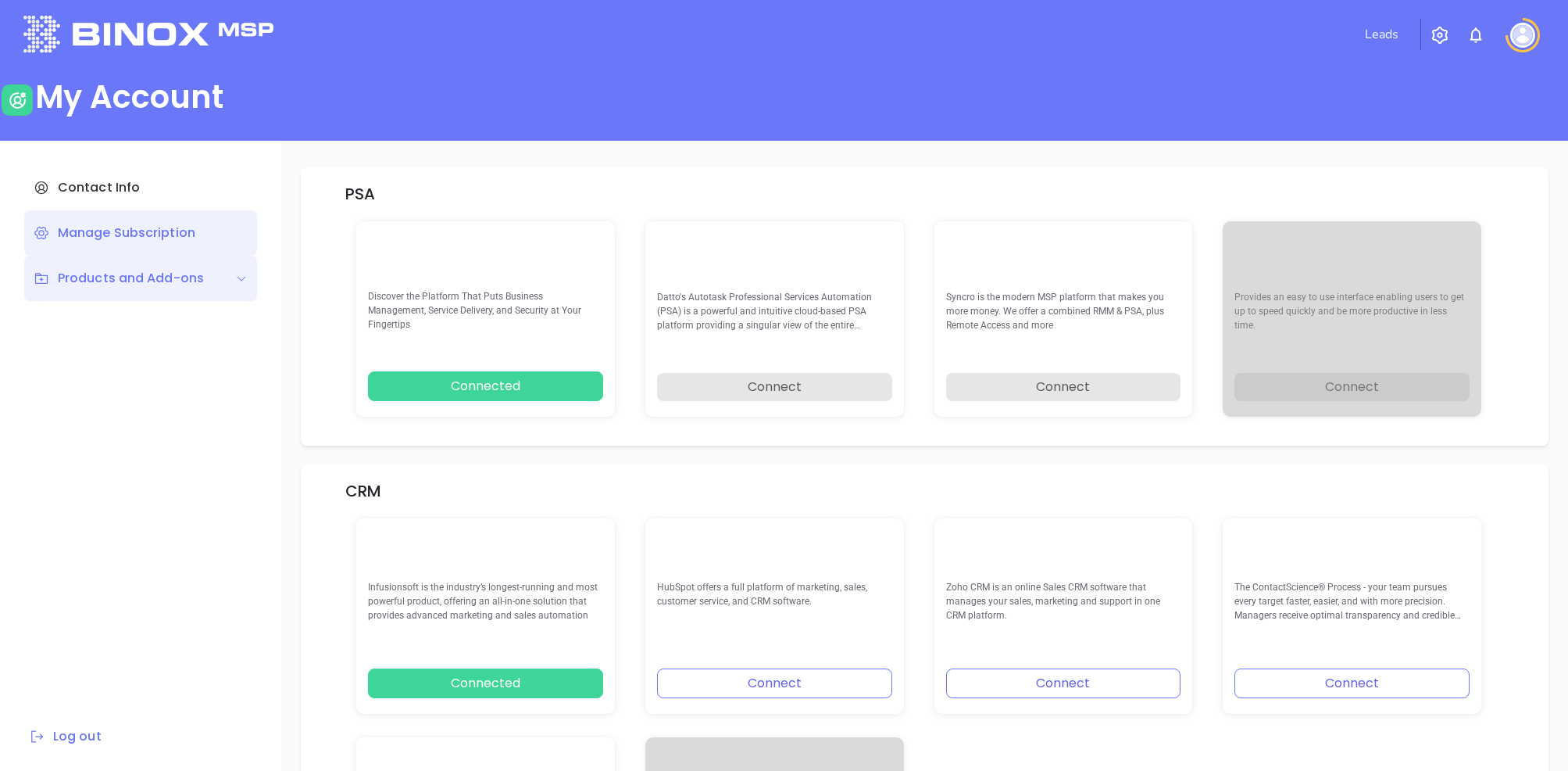
click at [114, 235] on div "Manage Subscription" at bounding box center [140, 233] width 232 height 45
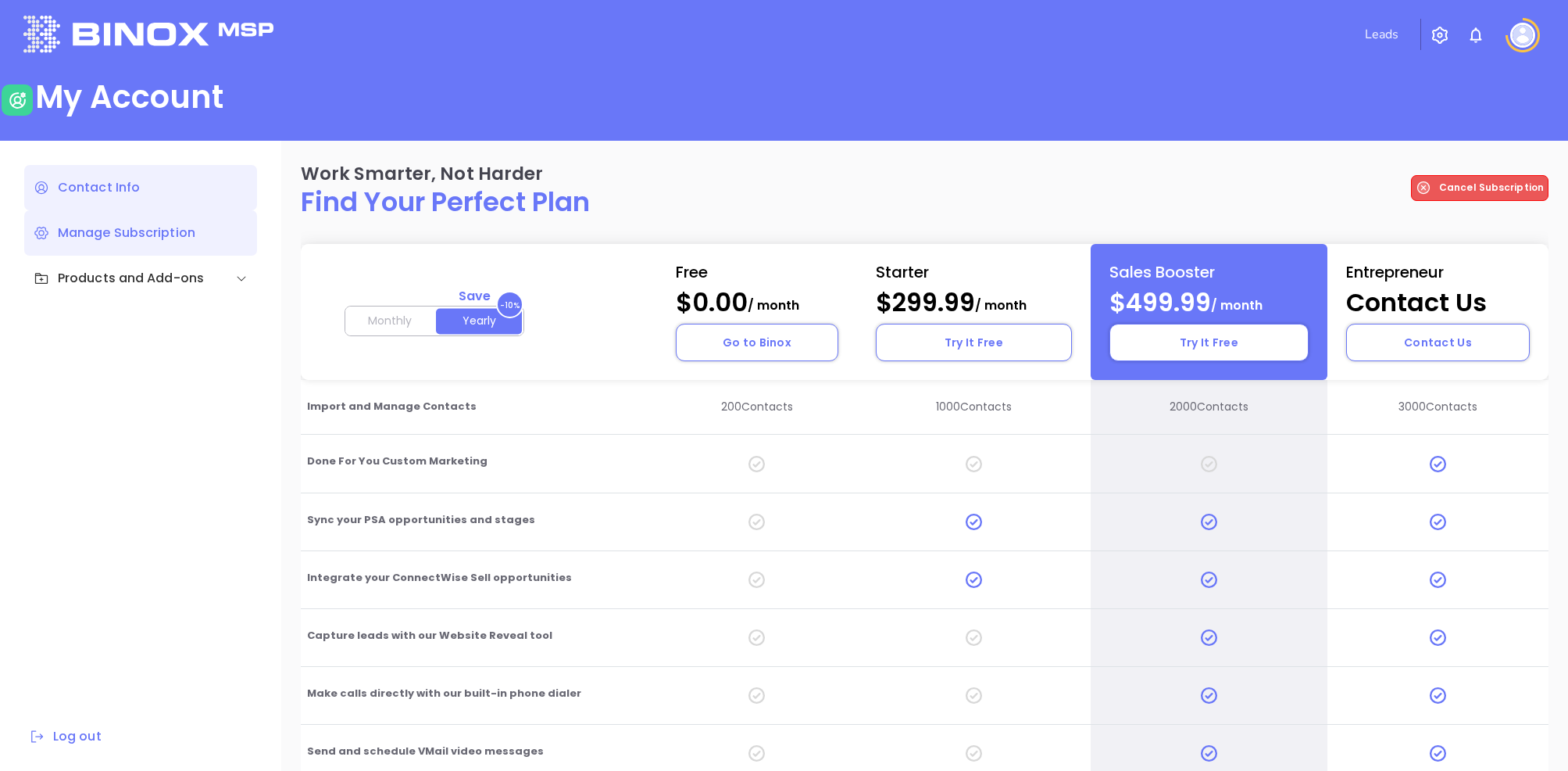
click at [89, 184] on div "Contact Info" at bounding box center [140, 187] width 232 height 45
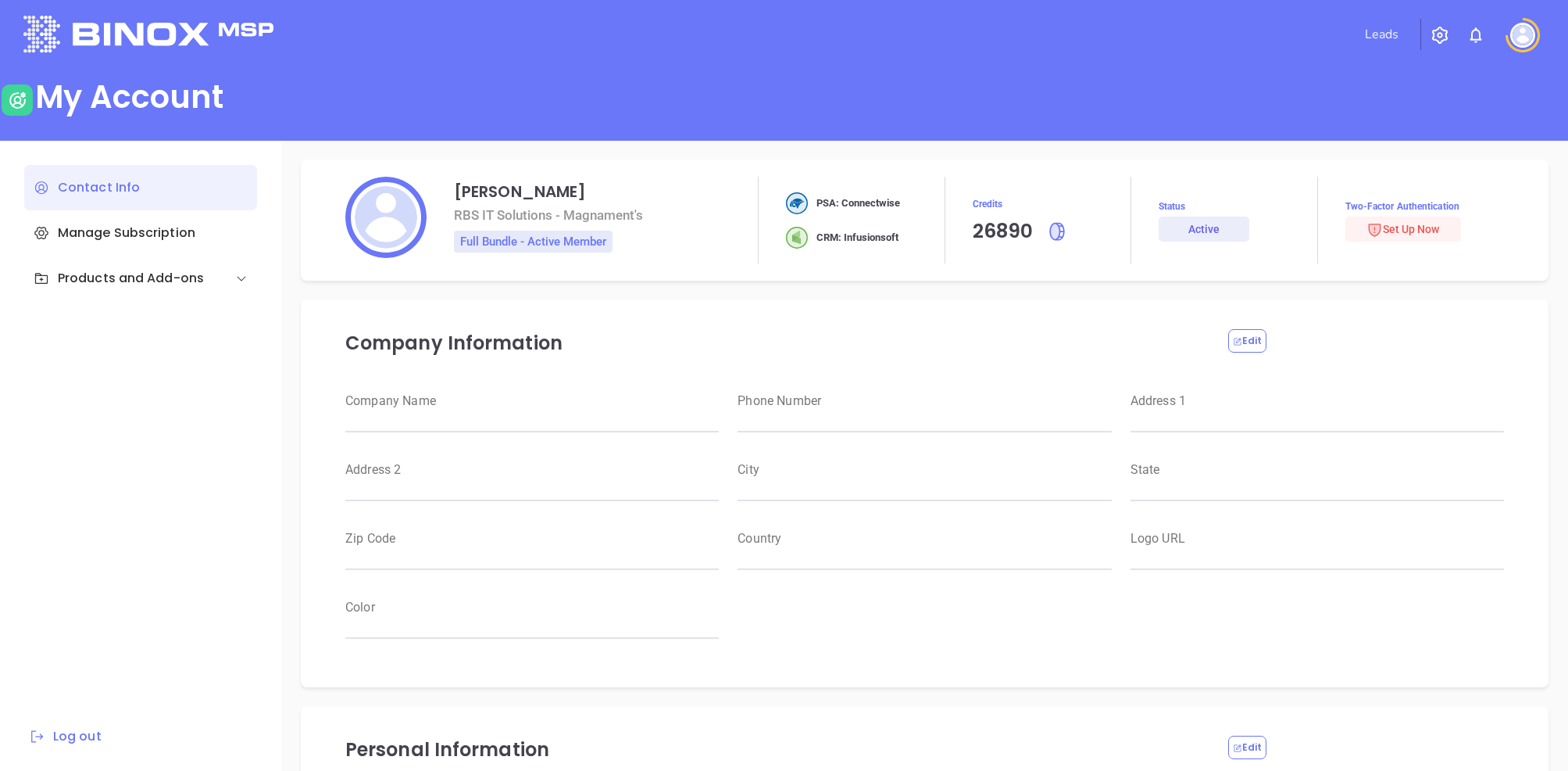
type input "RBS IT Solutions"
click at [796, 235] on img at bounding box center [796, 237] width 22 height 22
click at [1056, 235] on icon at bounding box center [1055, 231] width 9 height 16
click at [794, 235] on img at bounding box center [796, 237] width 22 height 22
click at [1441, 39] on img "button" at bounding box center [1440, 35] width 19 height 19
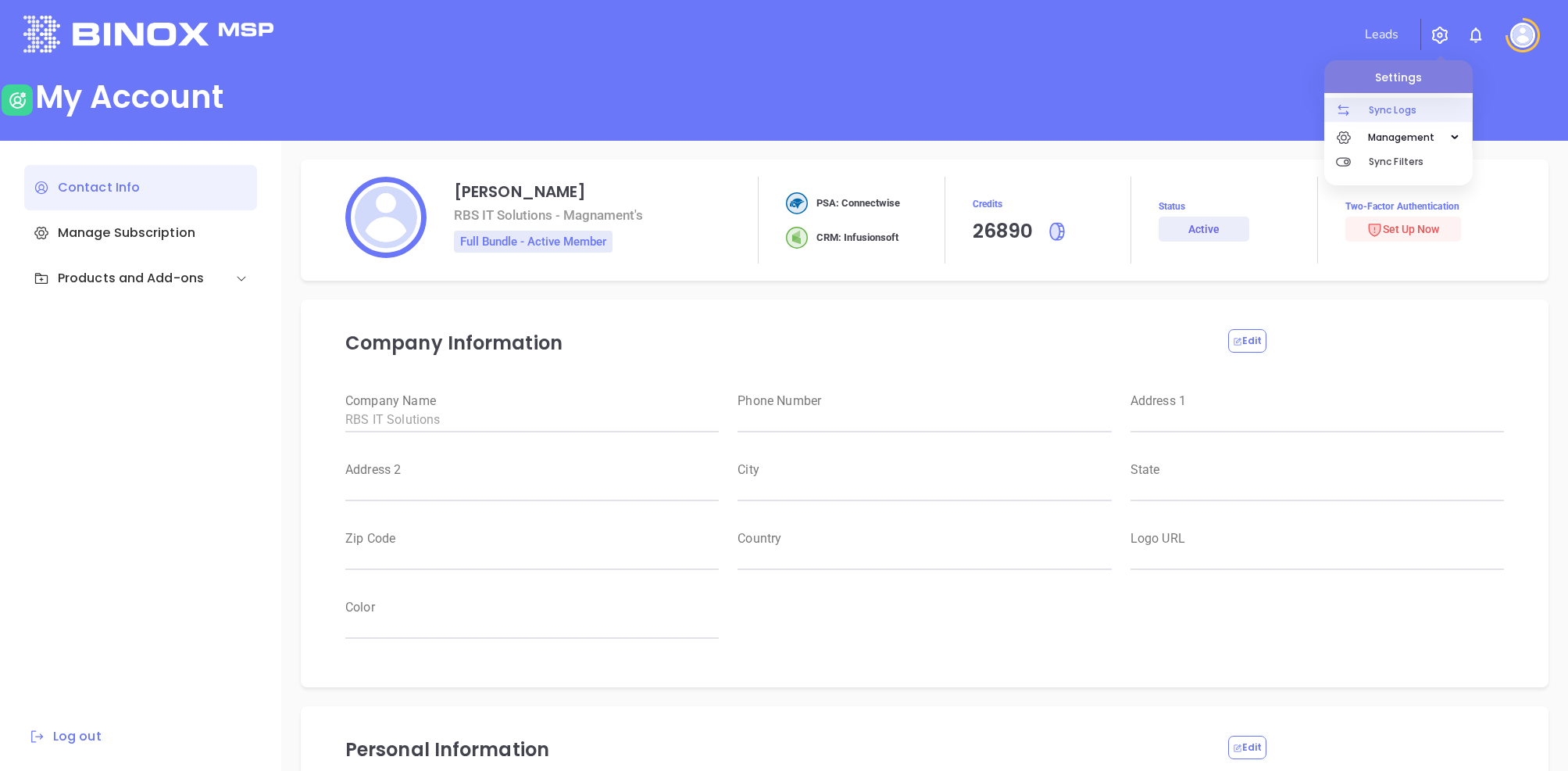
click at [1410, 106] on p "Sync Logs" at bounding box center [1421, 110] width 104 height 24
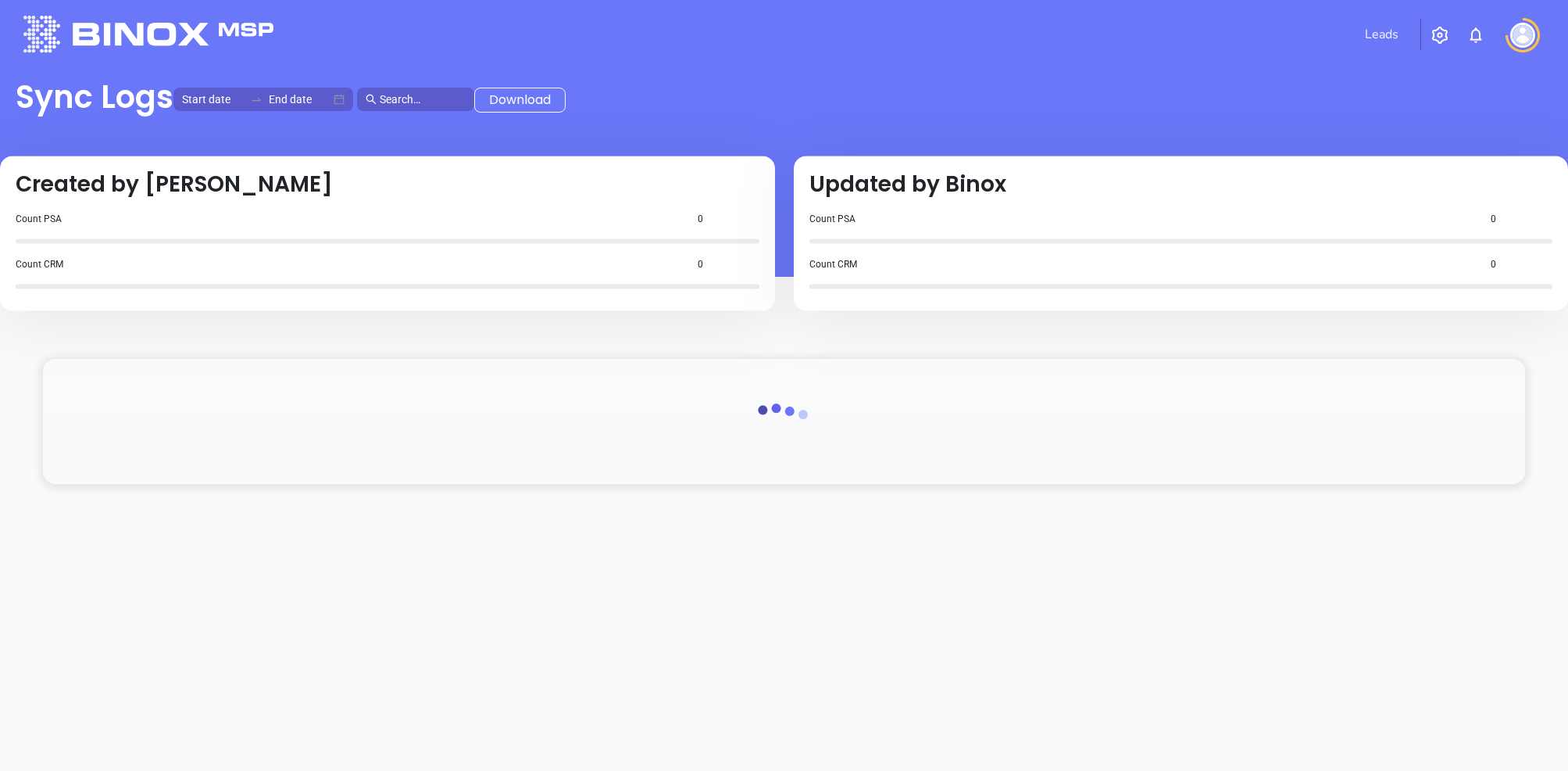
click at [1427, 34] on button "button" at bounding box center [1440, 35] width 38 height 29
click at [1443, 17] on div "Leads" at bounding box center [1040, 35] width 1027 height 56
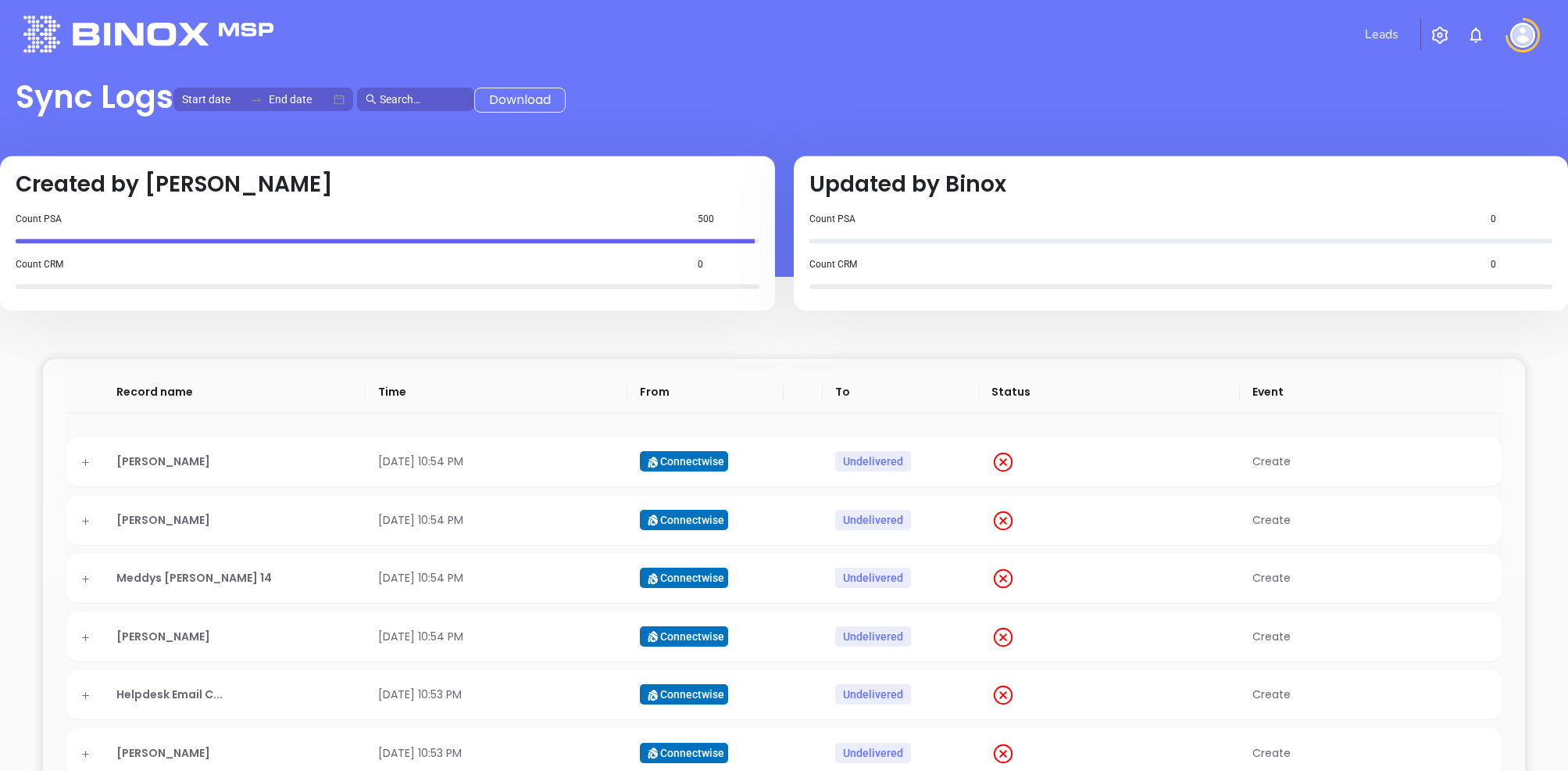
click at [1446, 35] on img "button" at bounding box center [1440, 35] width 19 height 19
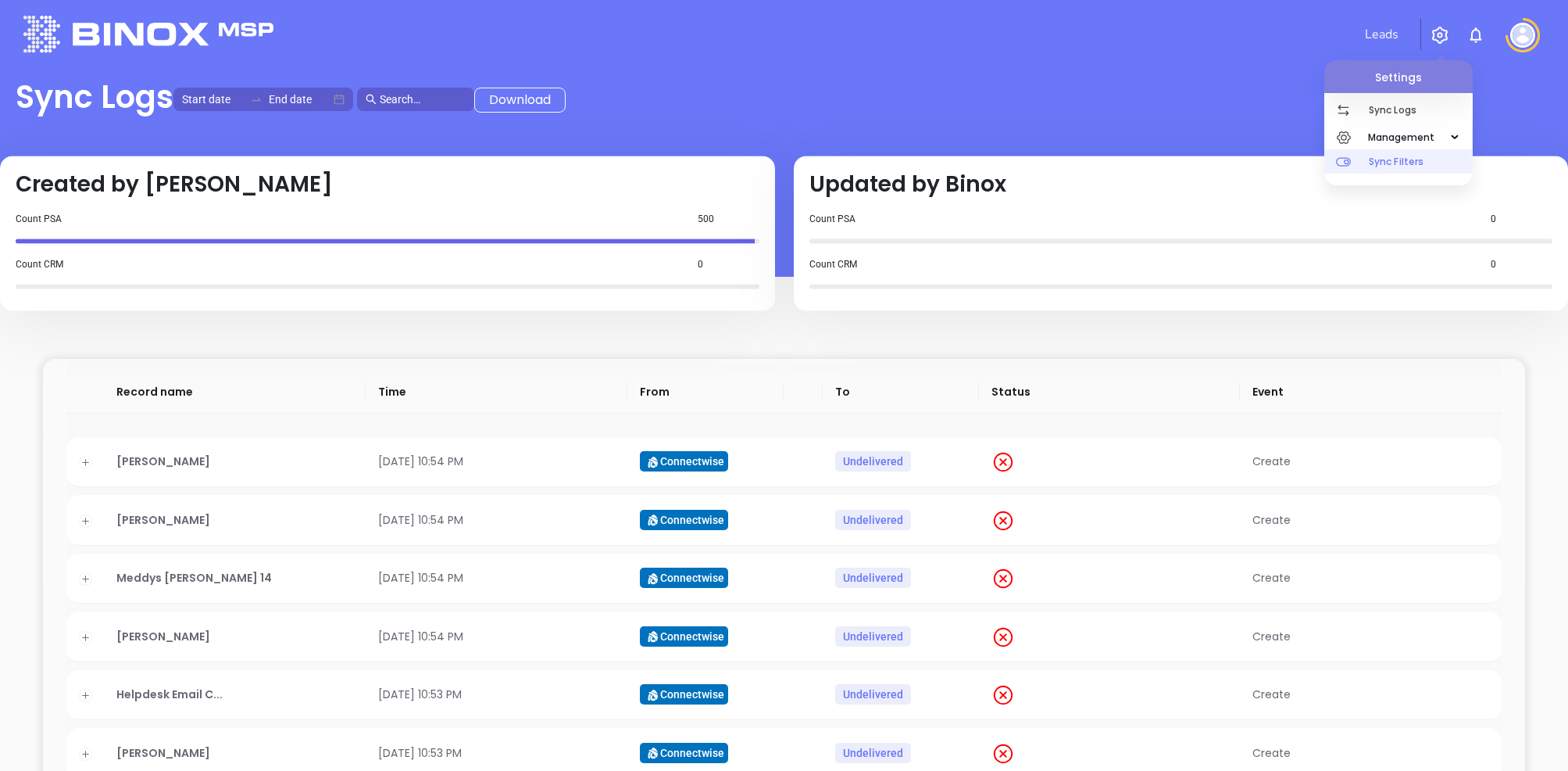
click at [1379, 157] on p "Sync Filters" at bounding box center [1421, 162] width 104 height 24
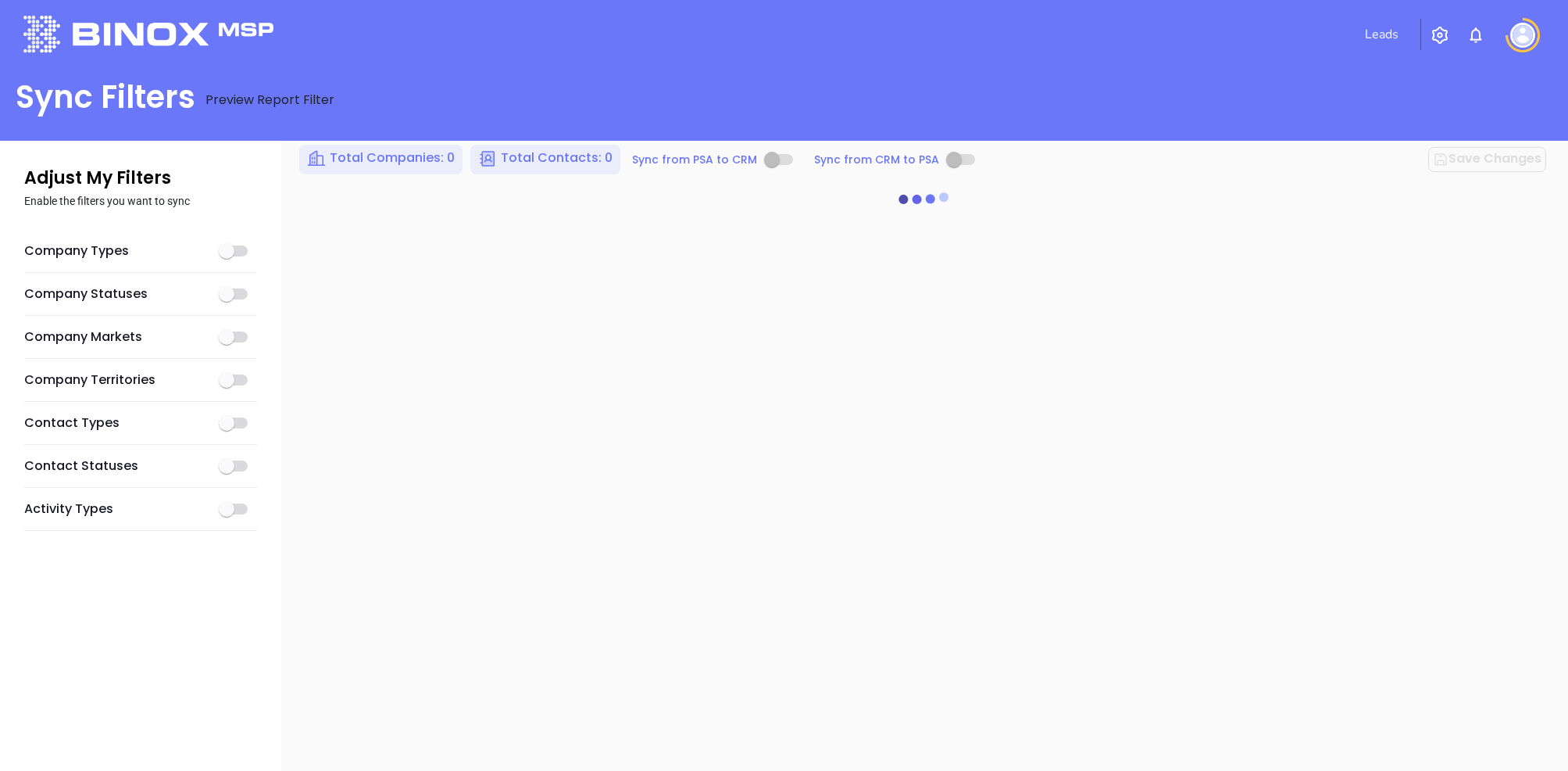
scroll to position [8, 0]
click at [50, 40] on img at bounding box center [149, 34] width 250 height 37
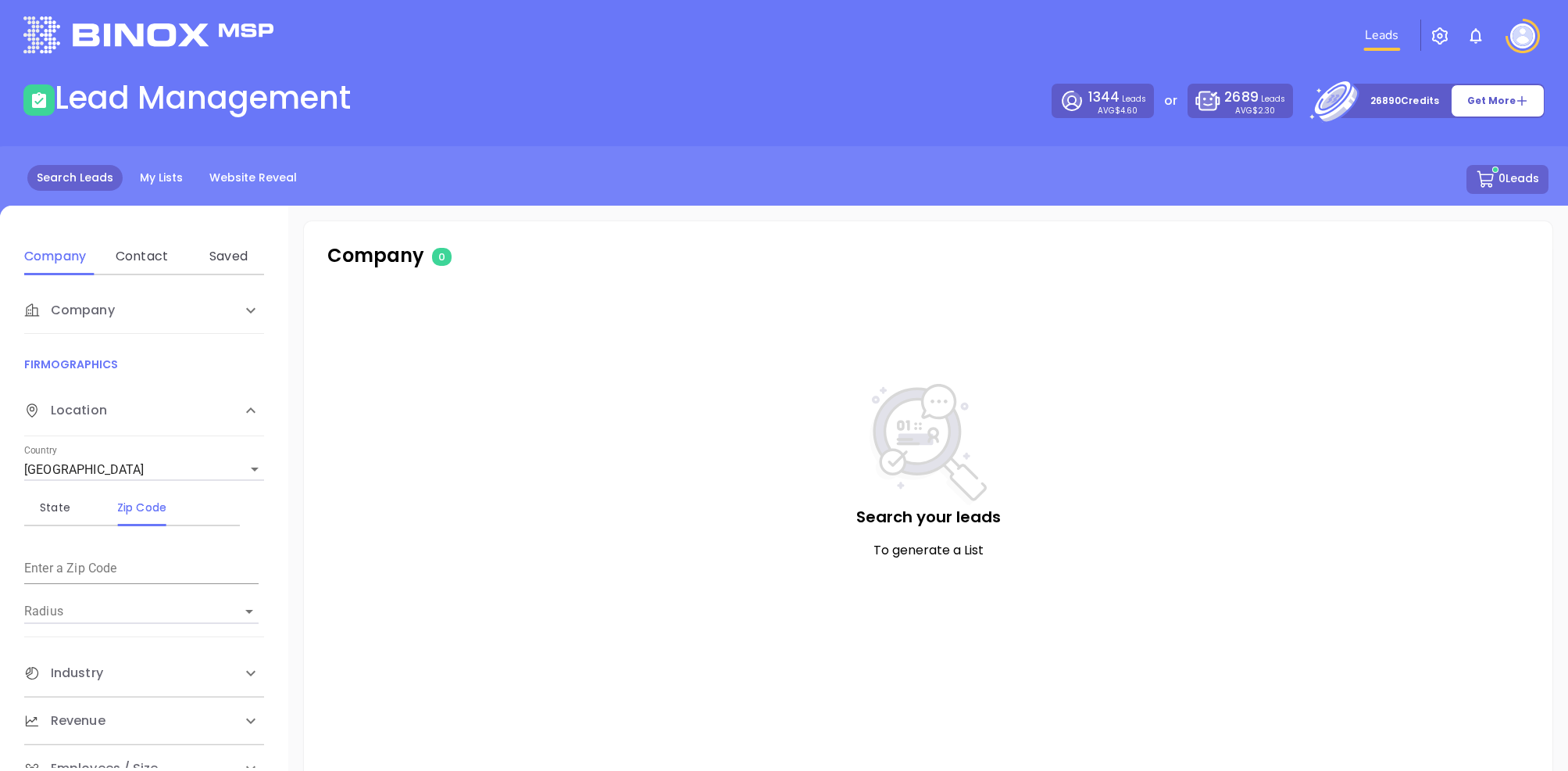
click at [1445, 37] on img "button" at bounding box center [1440, 36] width 19 height 19
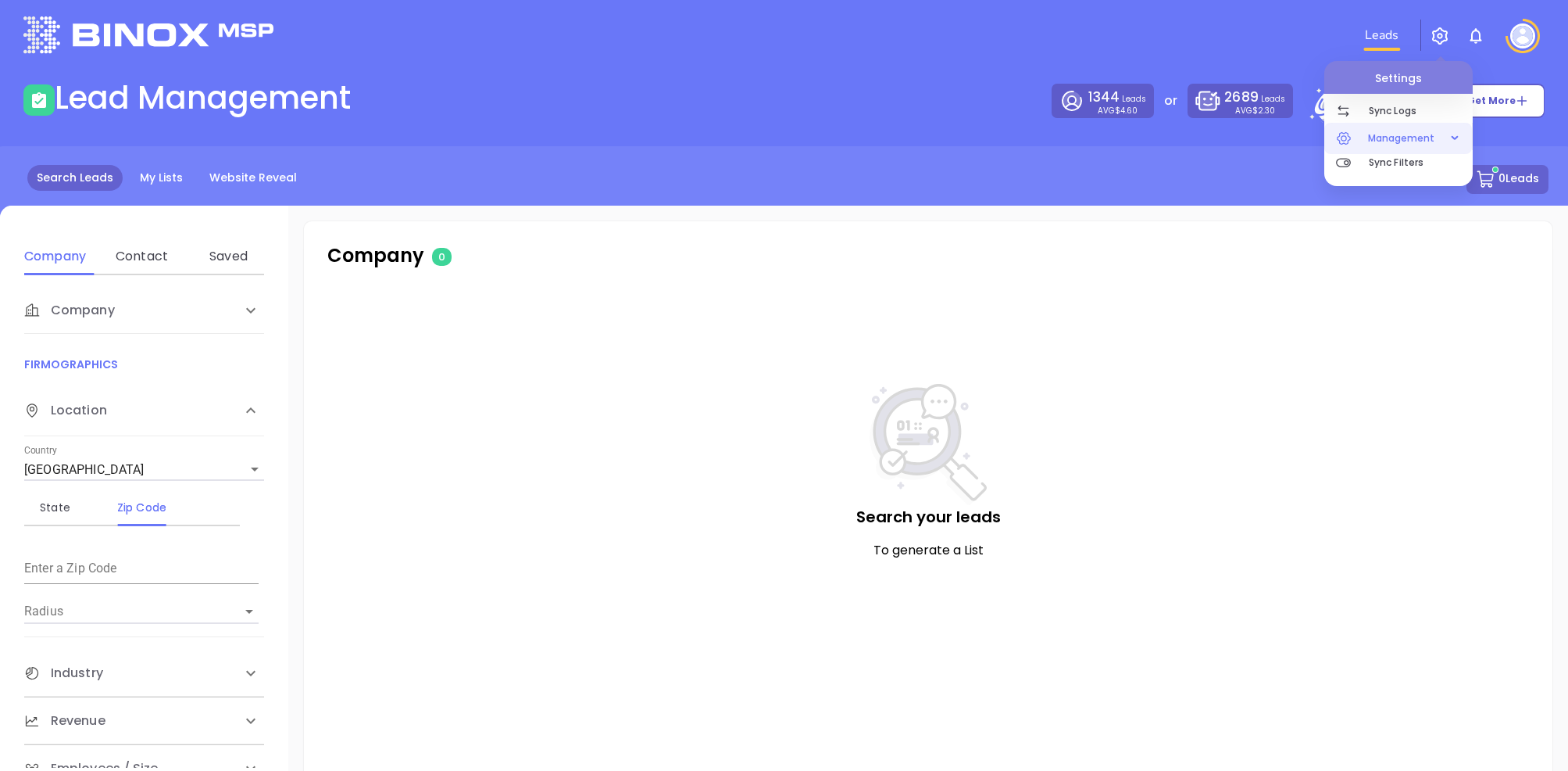
click at [1413, 133] on span "Management" at bounding box center [1401, 137] width 83 height 31
click at [1421, 172] on span "Users" at bounding box center [1398, 167] width 118 height 31
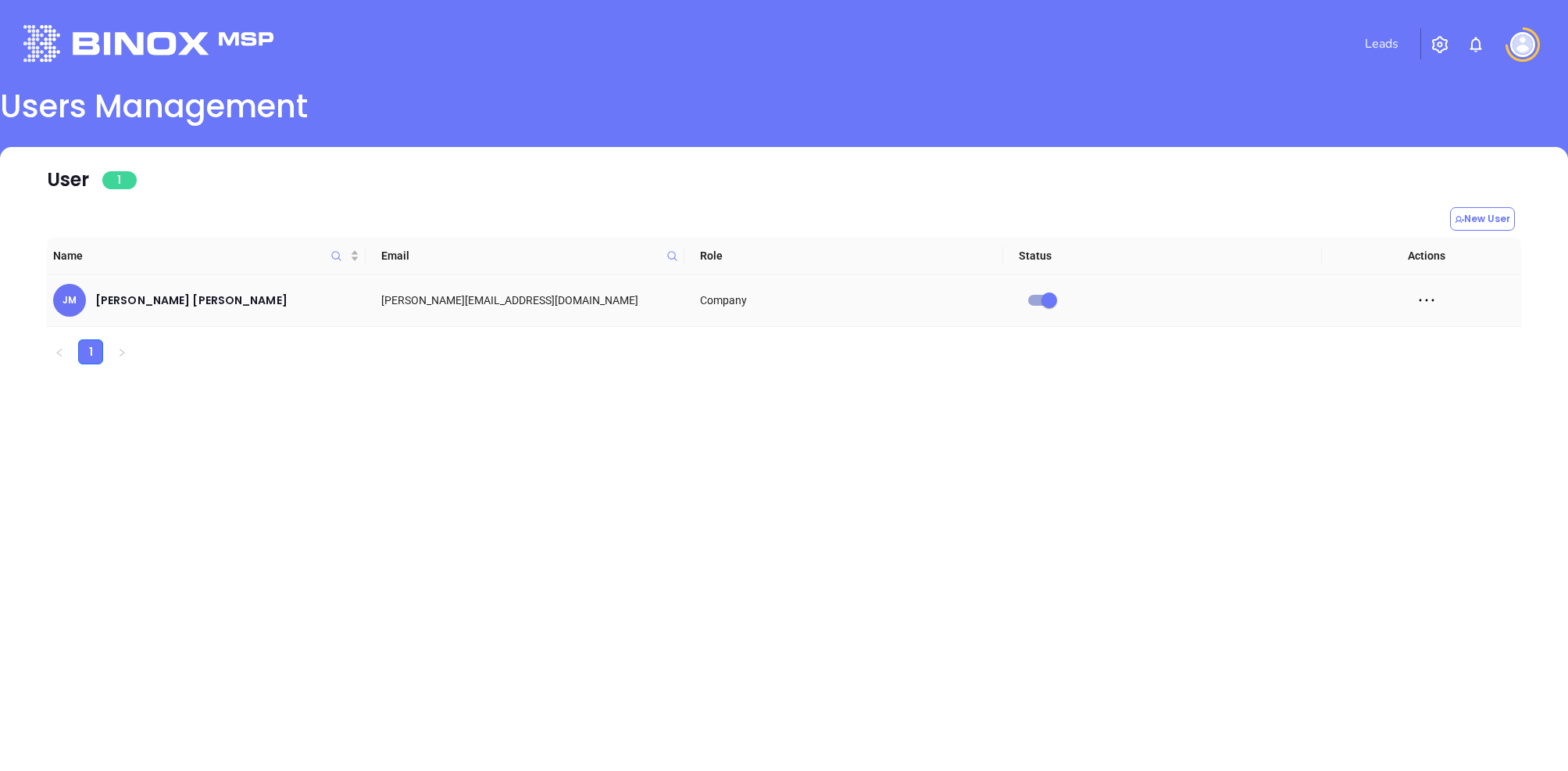
click at [1416, 301] on icon at bounding box center [1427, 299] width 24 height 24
click at [1522, 43] on img at bounding box center [1523, 44] width 25 height 25
click at [1485, 121] on p "My Account" at bounding box center [1496, 120] width 105 height 16
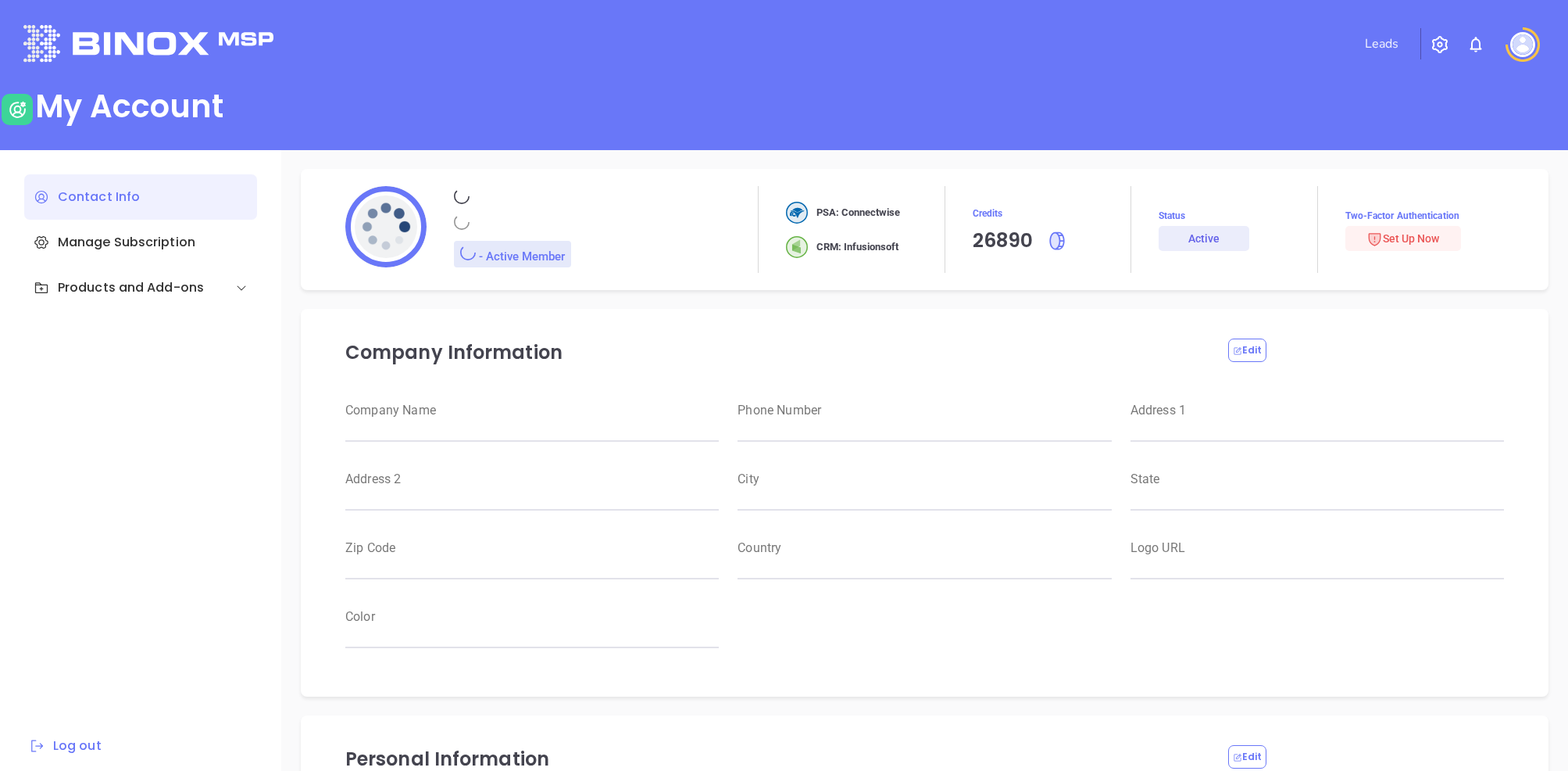
type input "[PERSON_NAME]"
type input "[PERSON_NAME][EMAIL_ADDRESS][DOMAIN_NAME]"
type input "[PHONE_NUMBER]"
type input "RBS IT Solutions"
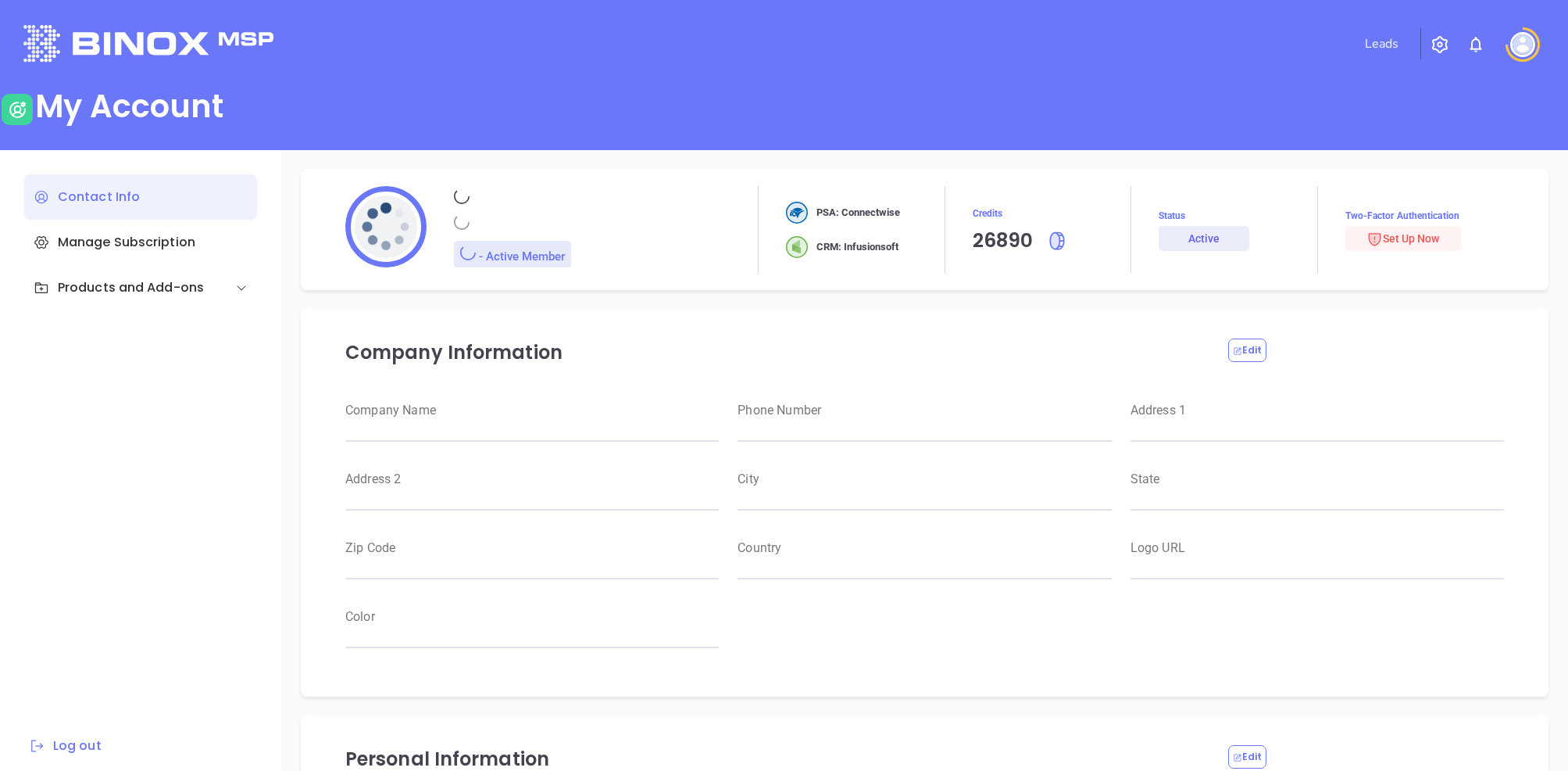
type input "Magnament's"
type input "RBS IT Solutions"
click at [104, 215] on div "Contact Info" at bounding box center [140, 197] width 232 height 45
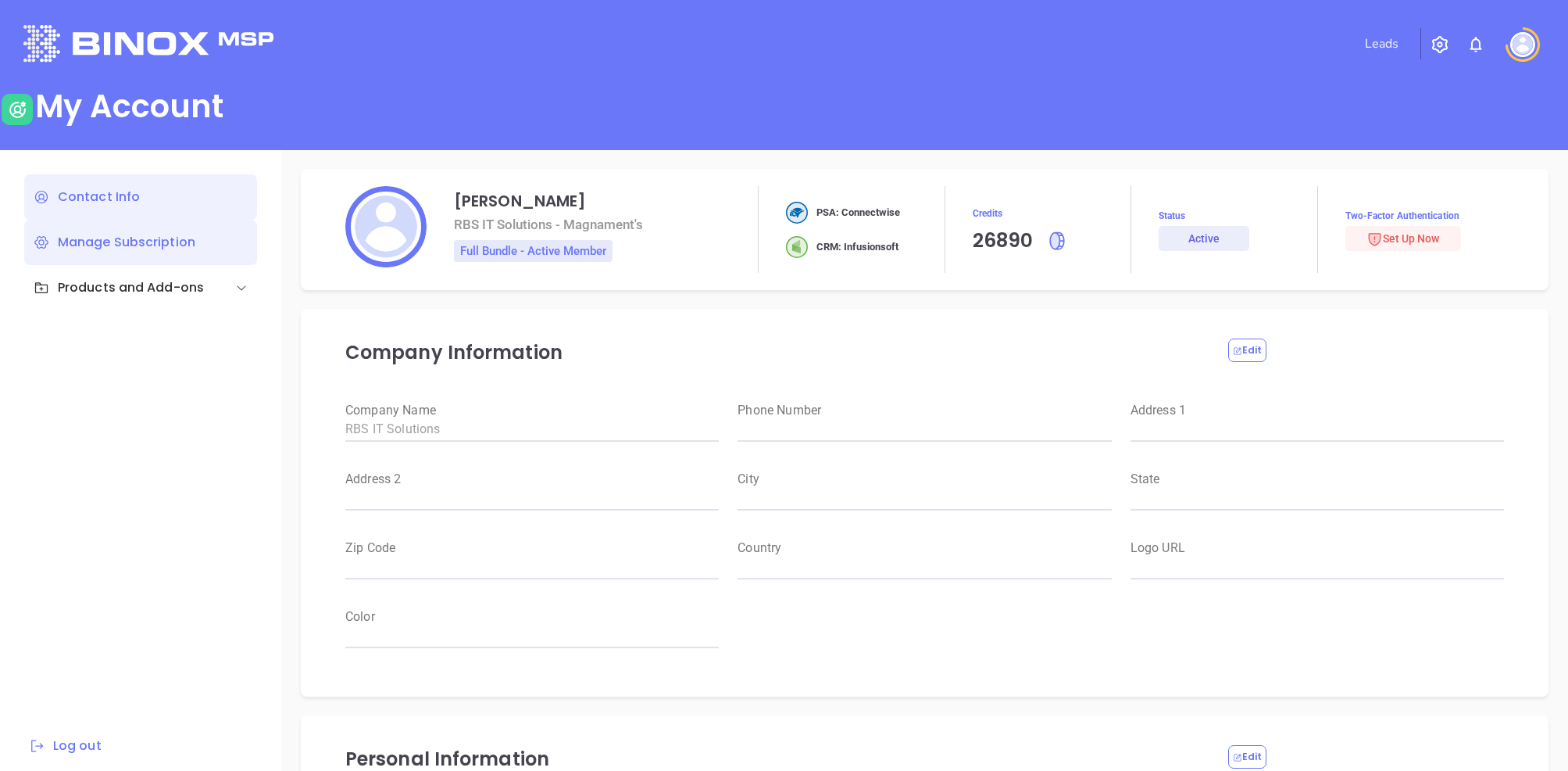
click at [107, 233] on div "Manage Subscription" at bounding box center [140, 242] width 232 height 45
